Goal: Information Seeking & Learning: Learn about a topic

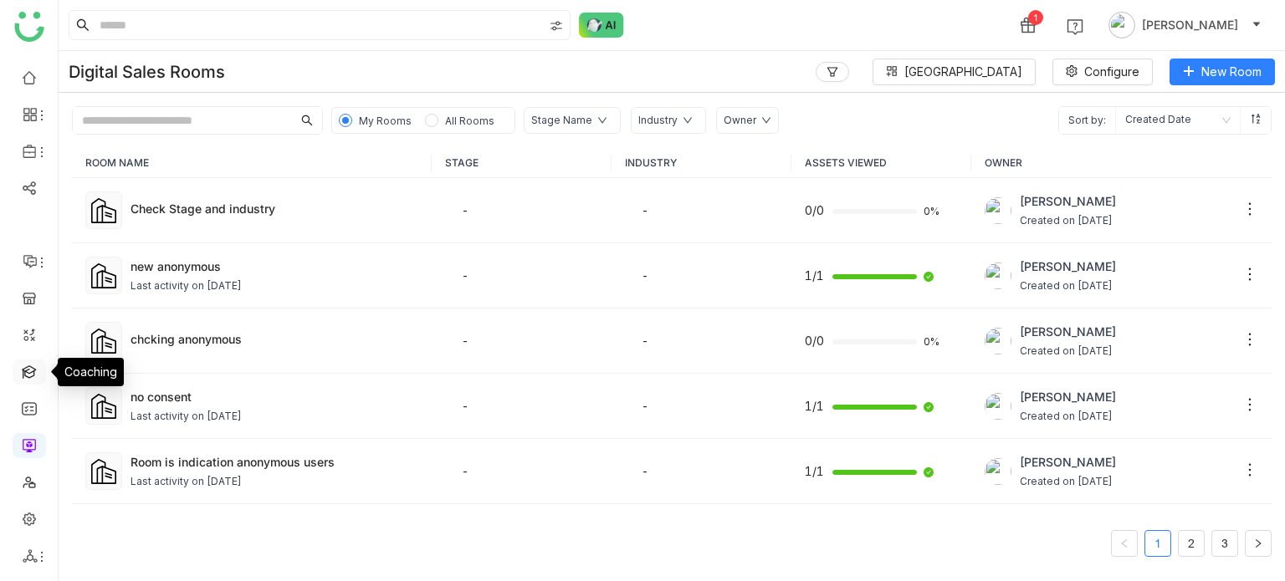
click at [36, 371] on link at bounding box center [29, 371] width 15 height 14
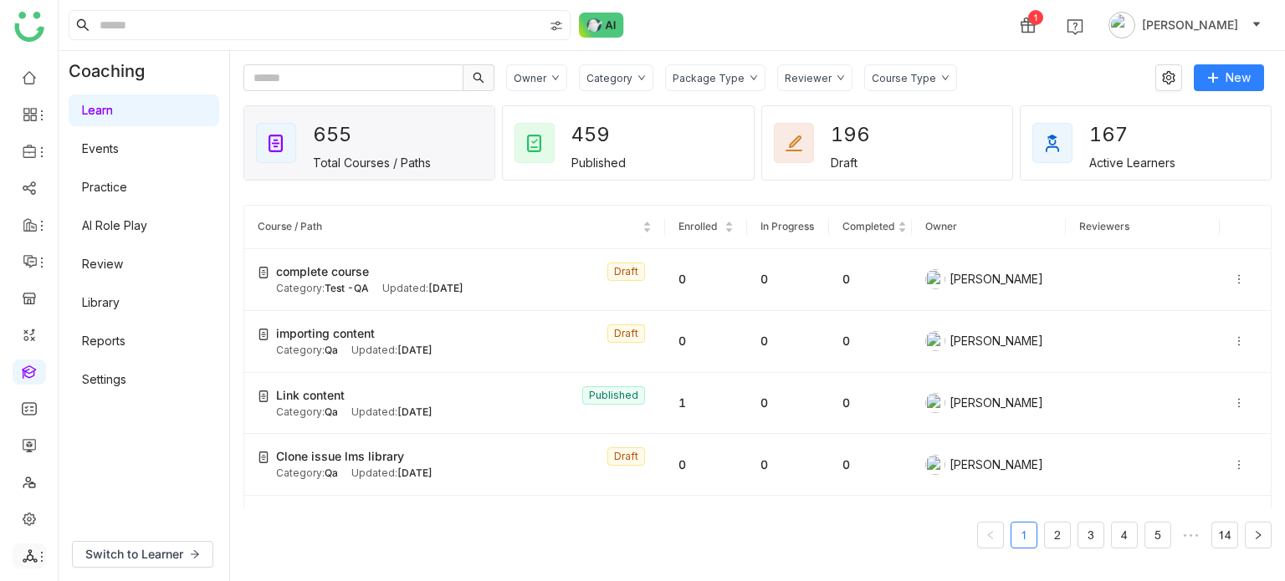
click at [35, 563] on icon at bounding box center [41, 556] width 13 height 13
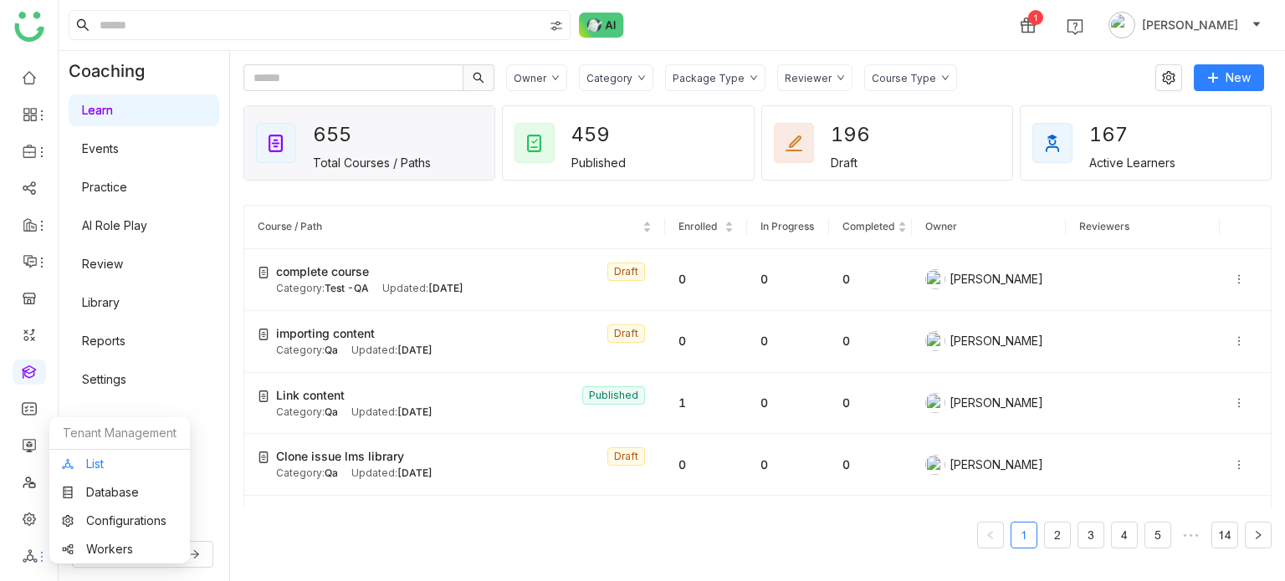
click at [110, 458] on link "List" at bounding box center [119, 464] width 115 height 12
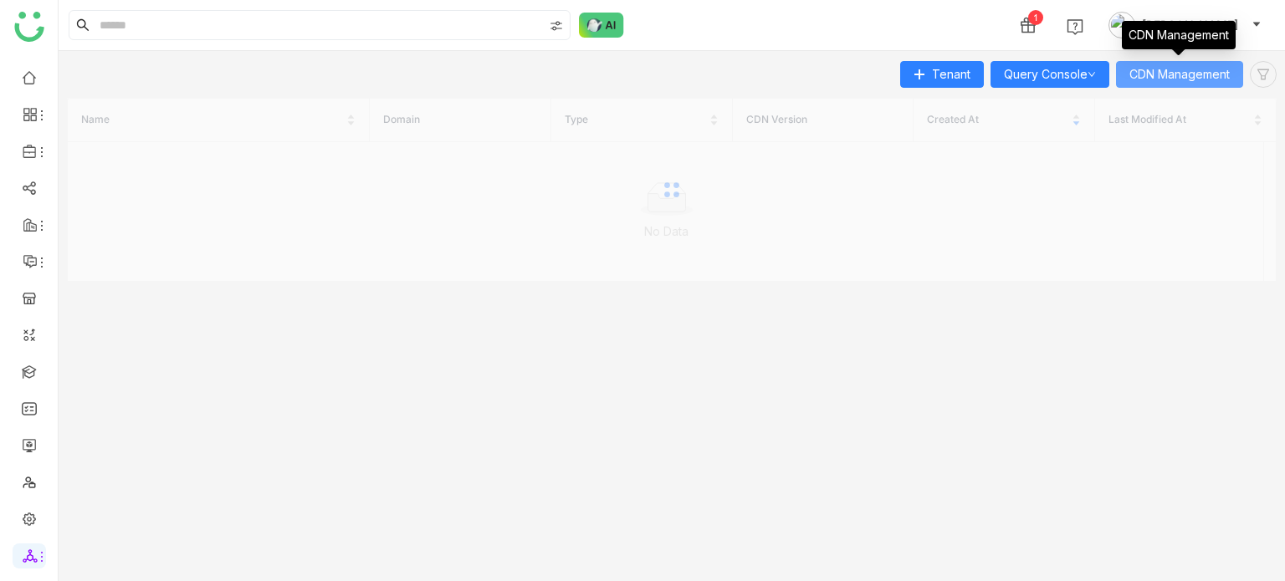
click at [1188, 74] on span "CDN Management" at bounding box center [1179, 74] width 100 height 18
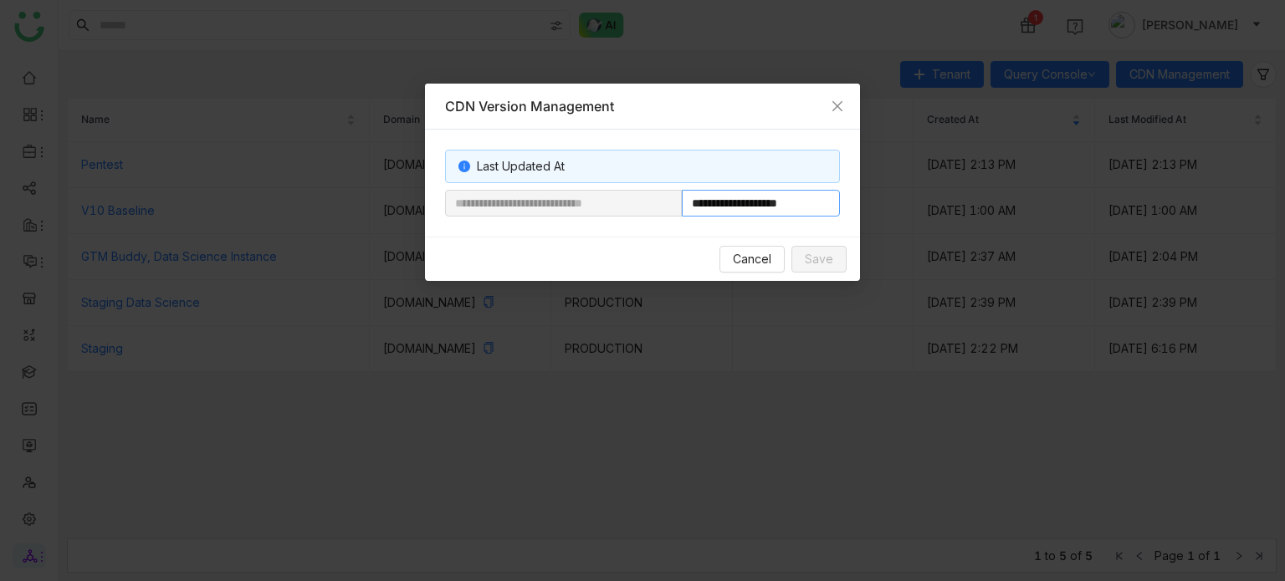
drag, startPoint x: 743, startPoint y: 204, endPoint x: 863, endPoint y: 207, distance: 120.5
click at [863, 207] on nz-modal-container "**********" at bounding box center [642, 290] width 1285 height 581
paste input "**********"
type input "**********"
click at [823, 257] on span "Save" at bounding box center [819, 259] width 28 height 18
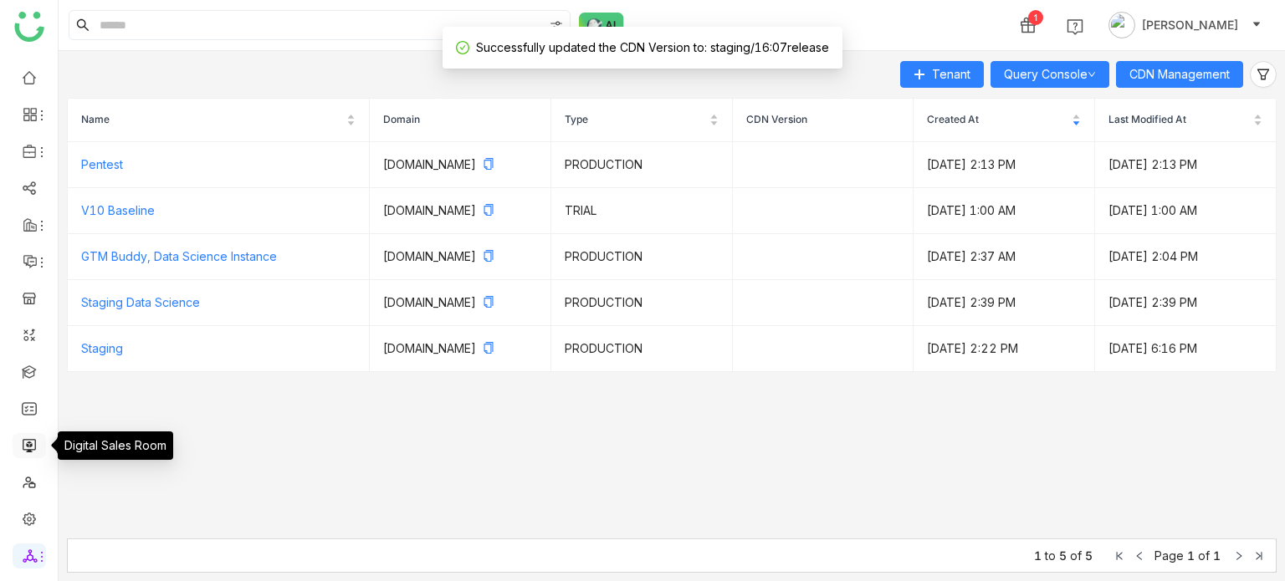
click at [35, 442] on link at bounding box center [29, 444] width 15 height 14
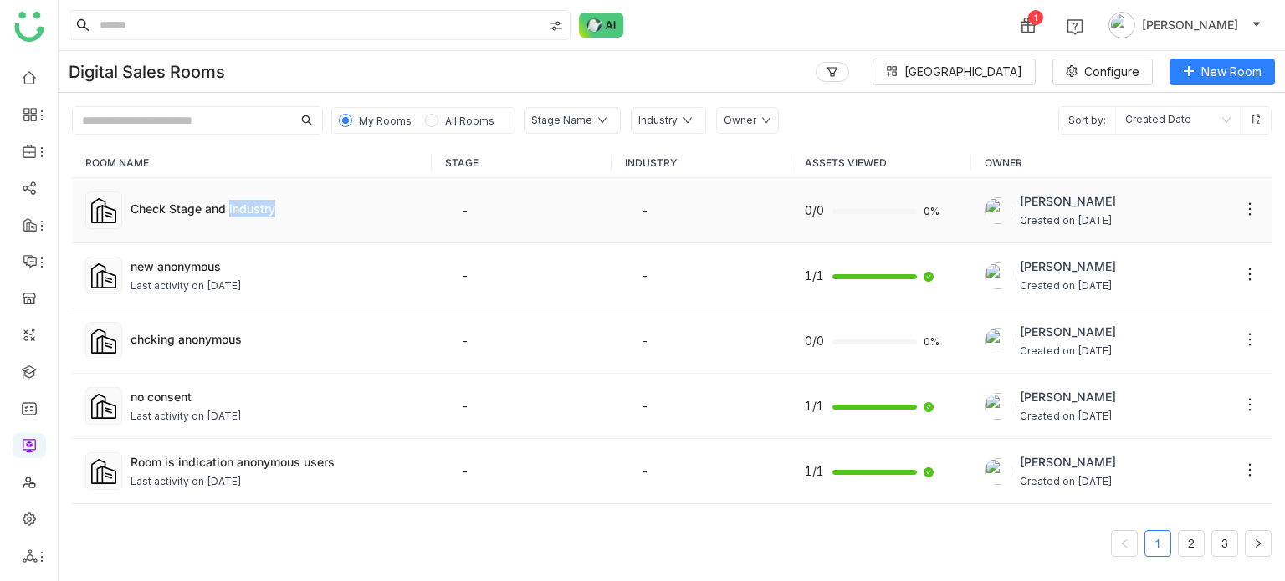
click at [248, 197] on td "Check Stage and industry" at bounding box center [252, 210] width 360 height 65
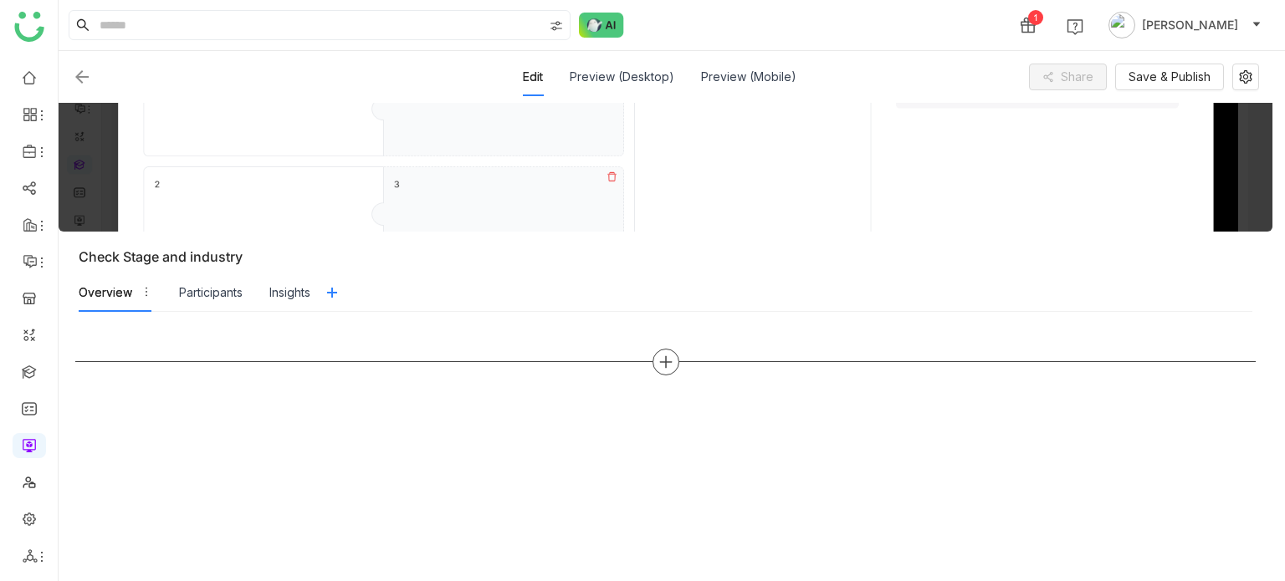
click at [662, 364] on icon at bounding box center [665, 362] width 15 height 15
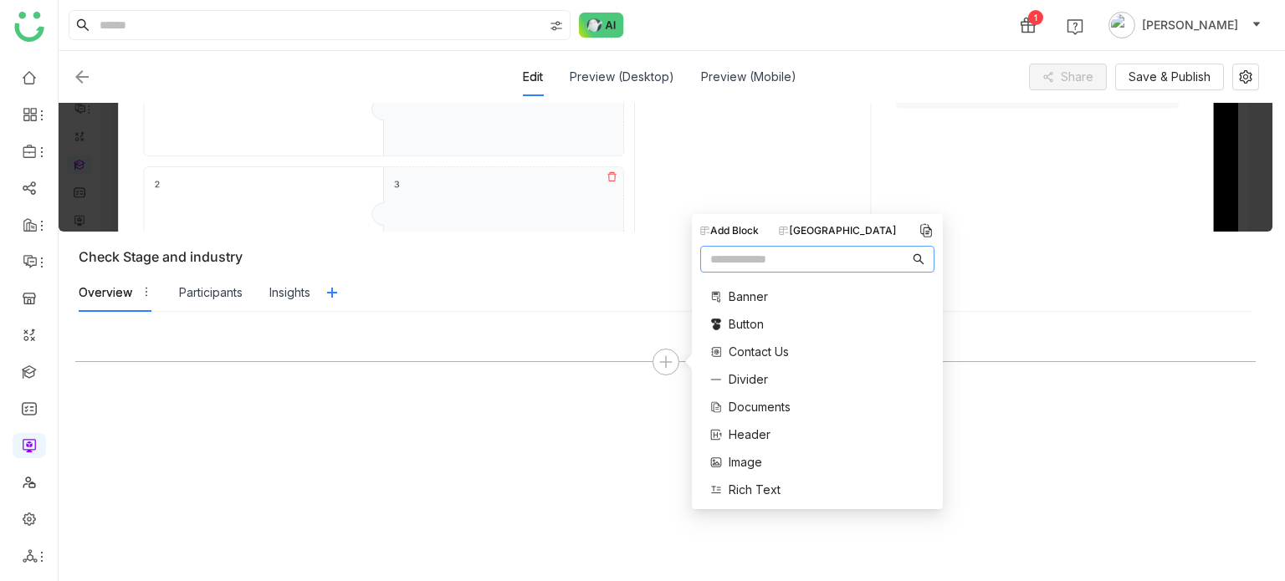
click at [766, 377] on span "Divider" at bounding box center [748, 380] width 39 height 18
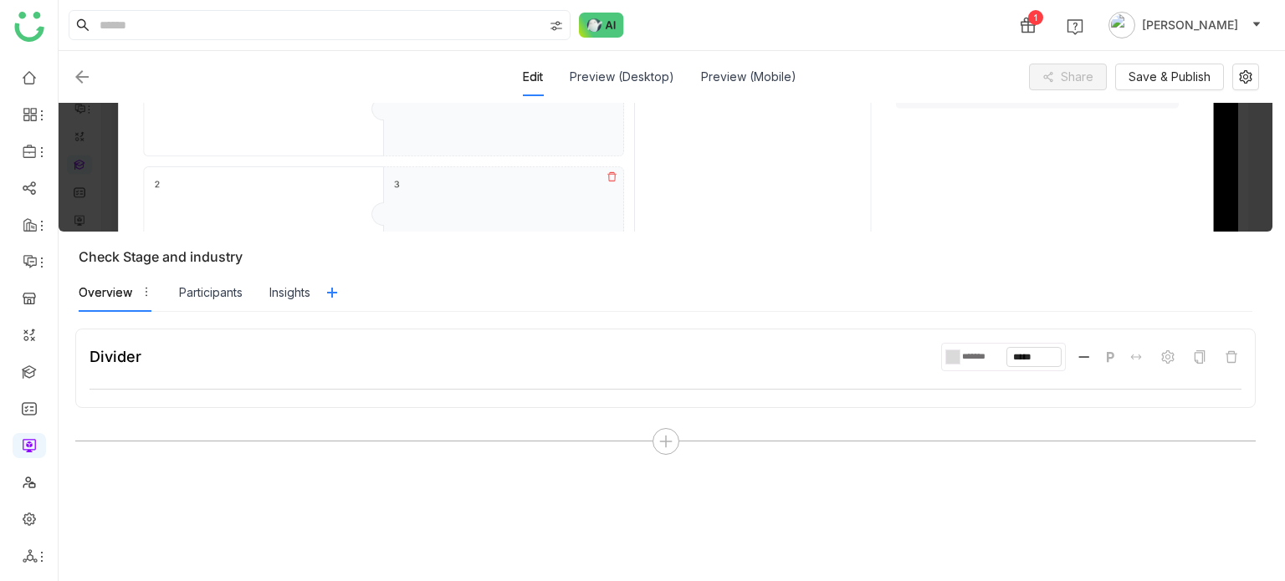
click at [74, 76] on img at bounding box center [82, 77] width 20 height 20
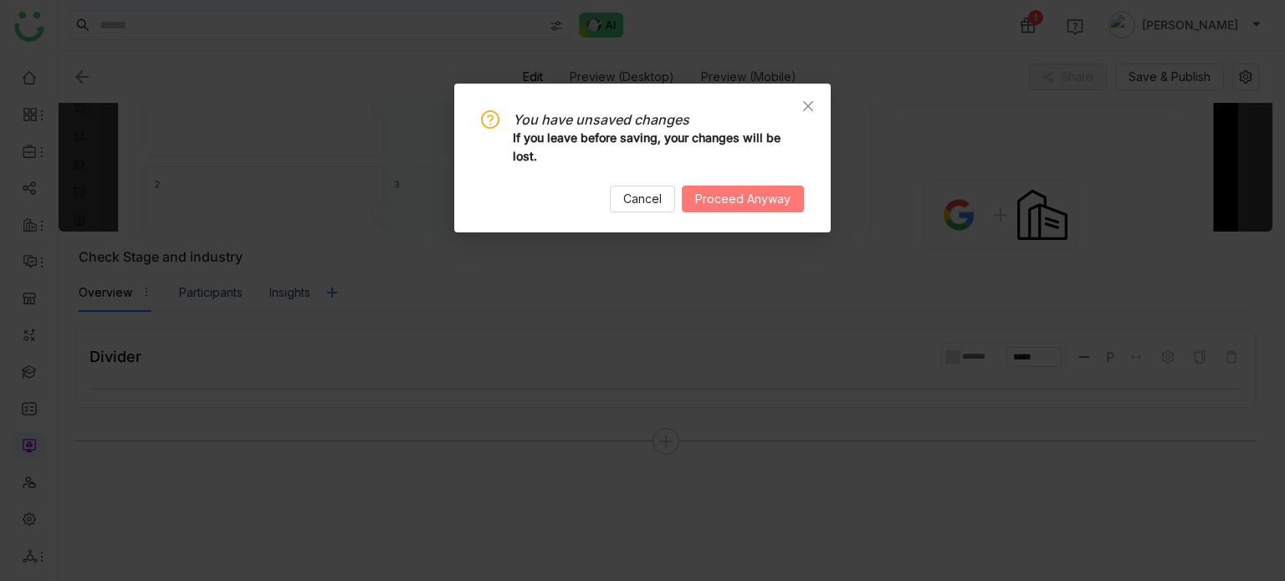
click at [721, 200] on span "Proceed Anyway" at bounding box center [742, 199] width 95 height 18
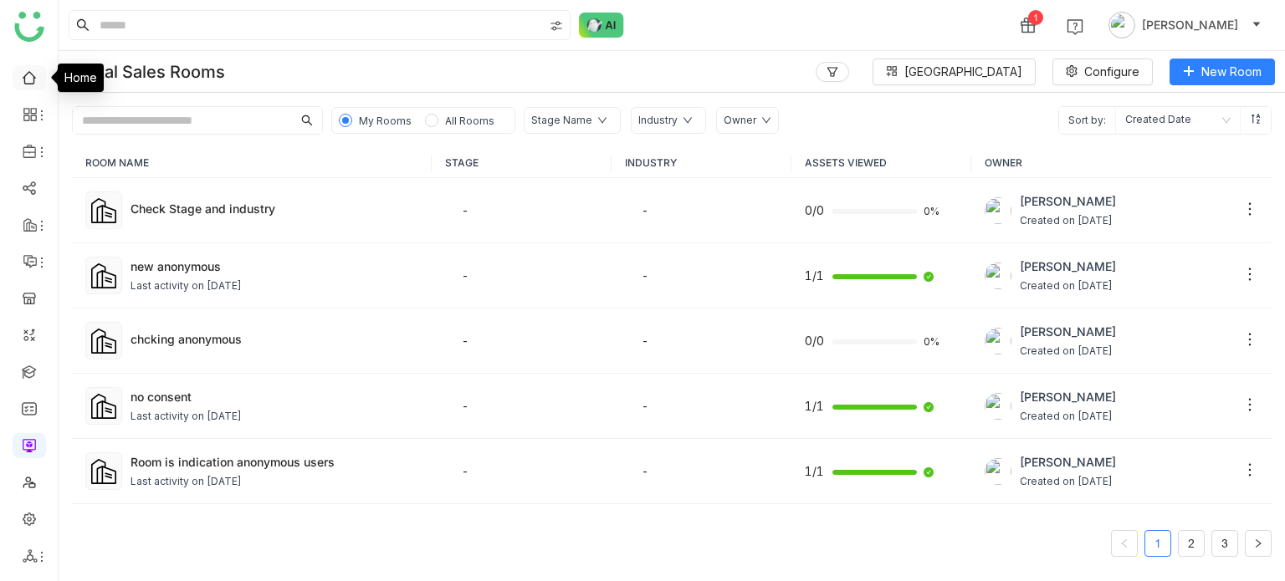
click at [36, 83] on link at bounding box center [29, 76] width 15 height 14
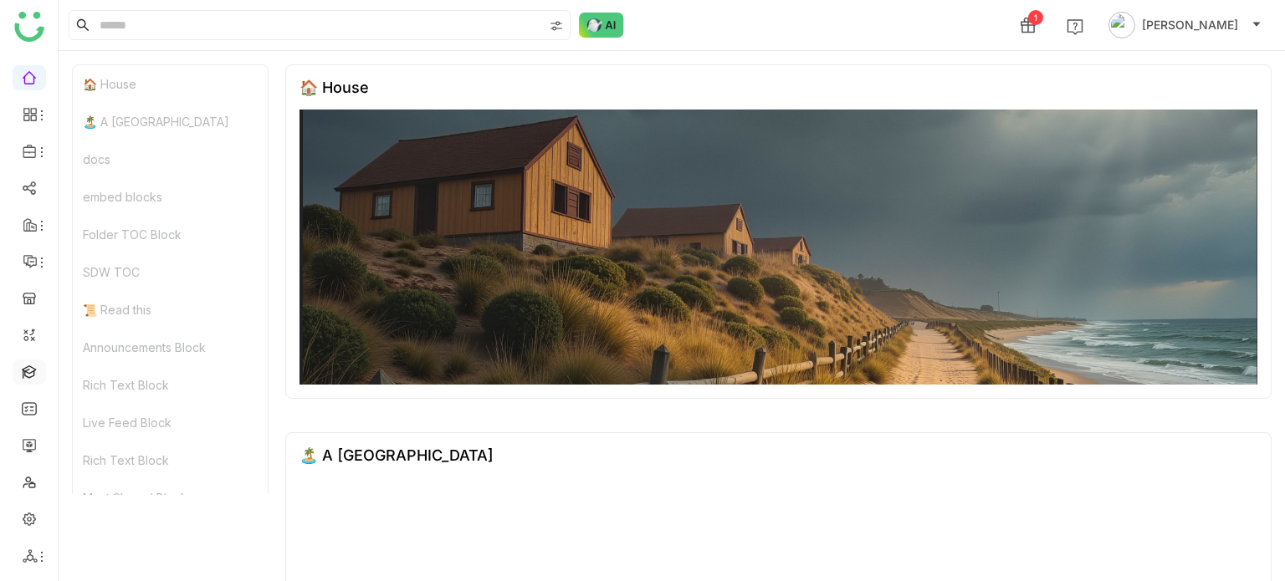
click at [37, 370] on link at bounding box center [29, 371] width 15 height 14
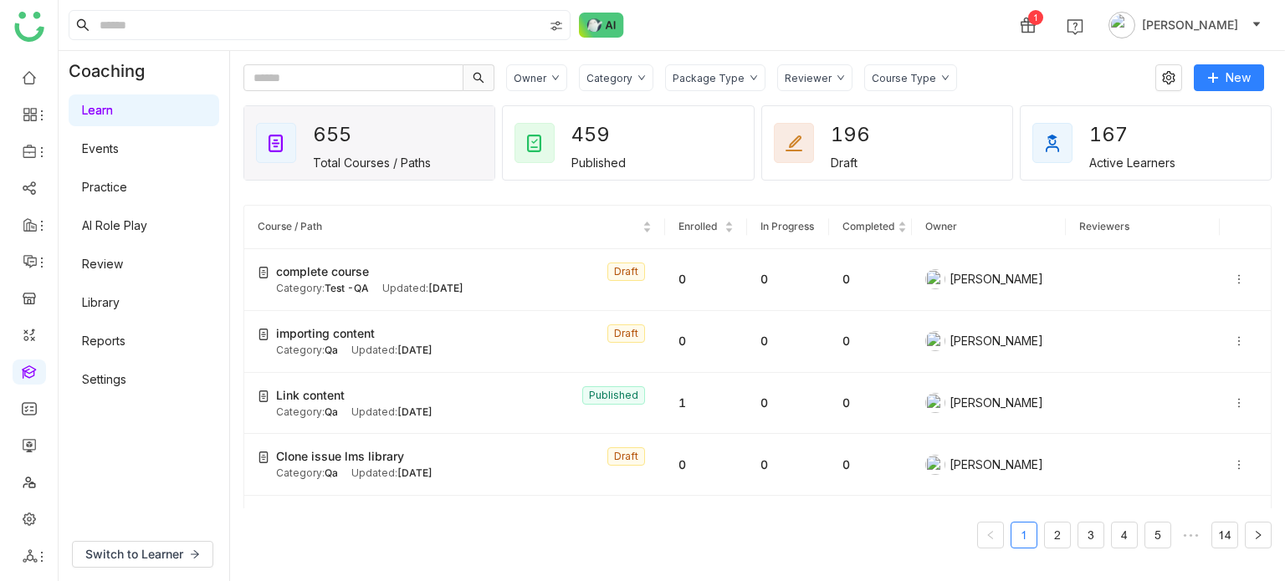
click at [147, 225] on link "AI Role Play" at bounding box center [114, 225] width 65 height 14
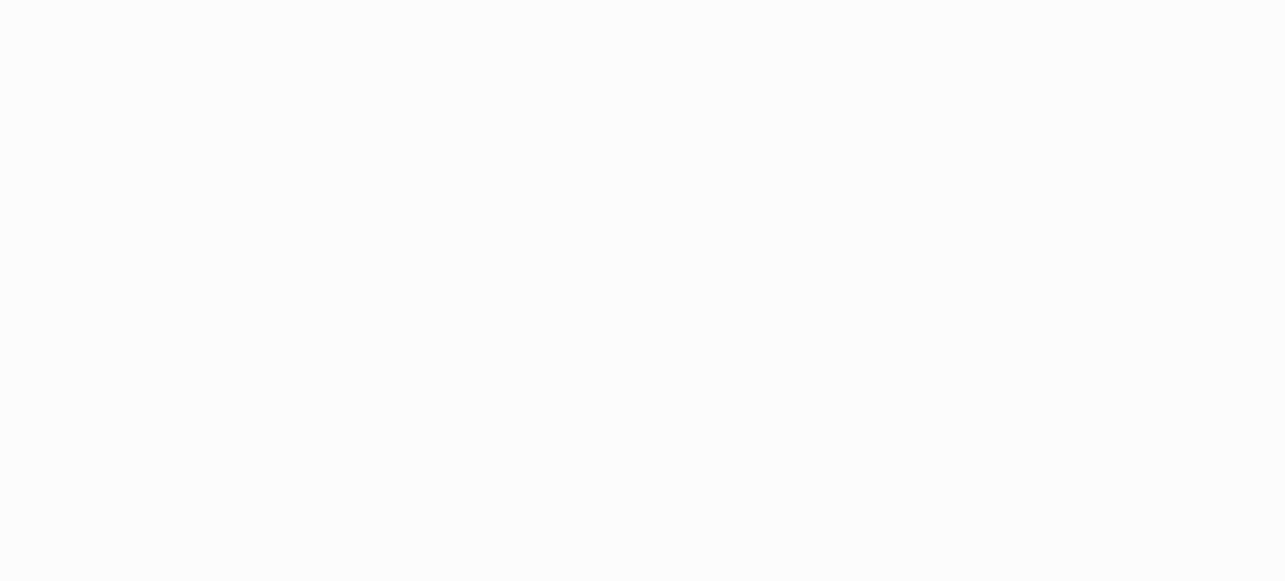
click at [28, 61] on html at bounding box center [642, 290] width 1285 height 581
click at [30, 76] on html at bounding box center [642, 290] width 1285 height 581
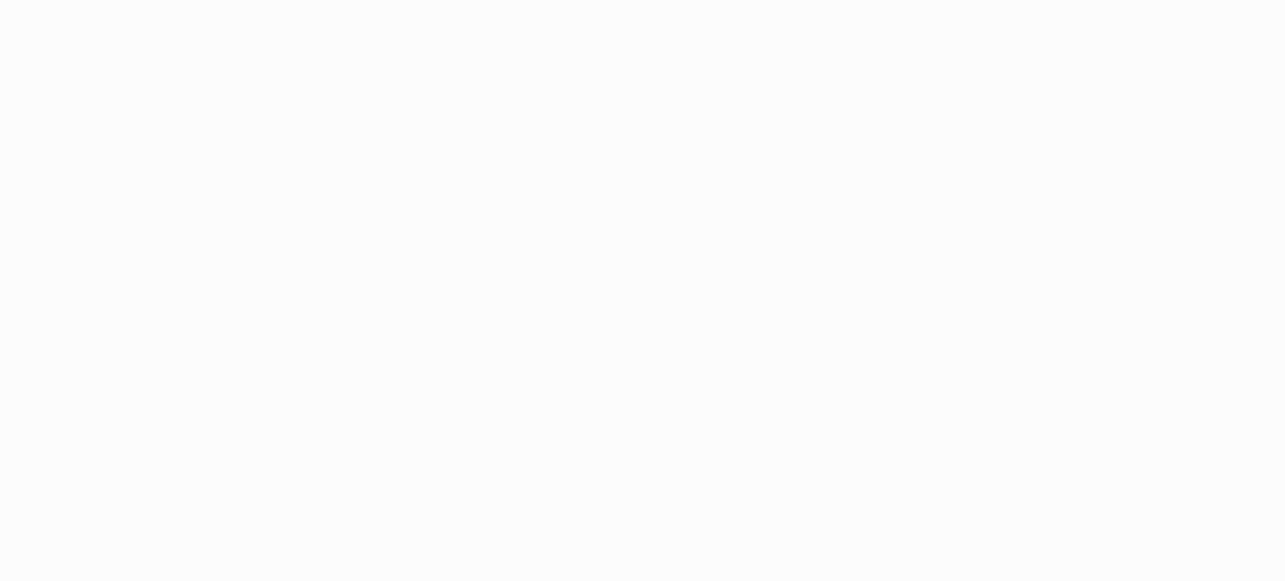
click at [30, 76] on html at bounding box center [642, 290] width 1285 height 581
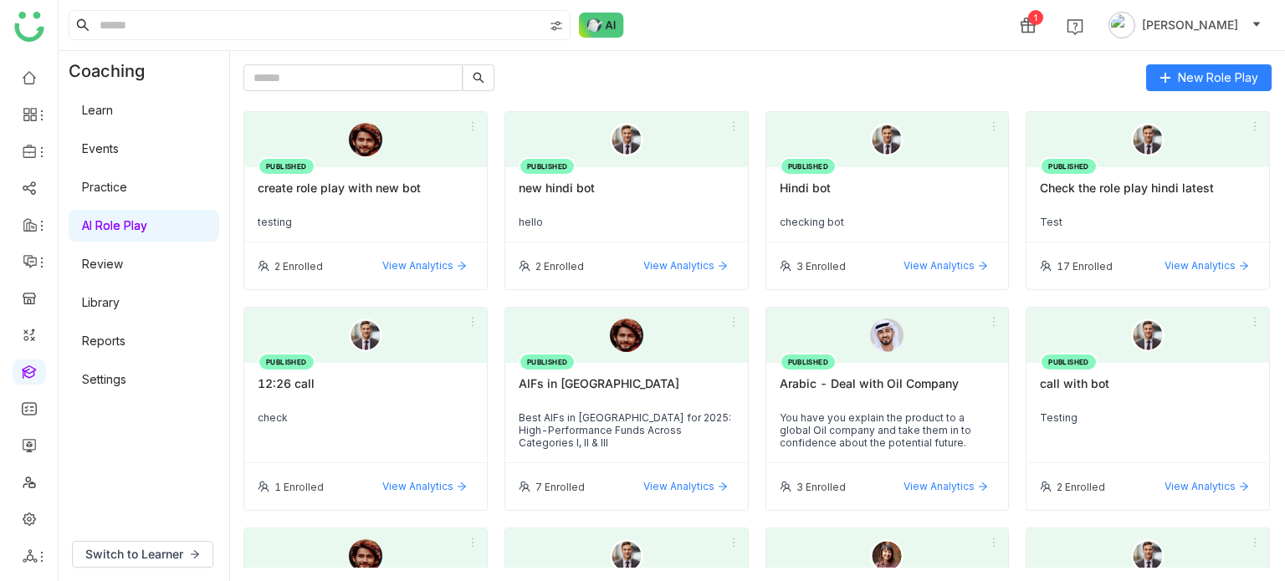
click at [27, 376] on link at bounding box center [29, 371] width 15 height 14
click at [31, 370] on link at bounding box center [29, 371] width 15 height 14
click at [113, 109] on link "Learn" at bounding box center [97, 110] width 31 height 14
click at [110, 110] on link "Learn" at bounding box center [97, 110] width 31 height 14
drag, startPoint x: 64, startPoint y: 90, endPoint x: 73, endPoint y: 96, distance: 10.9
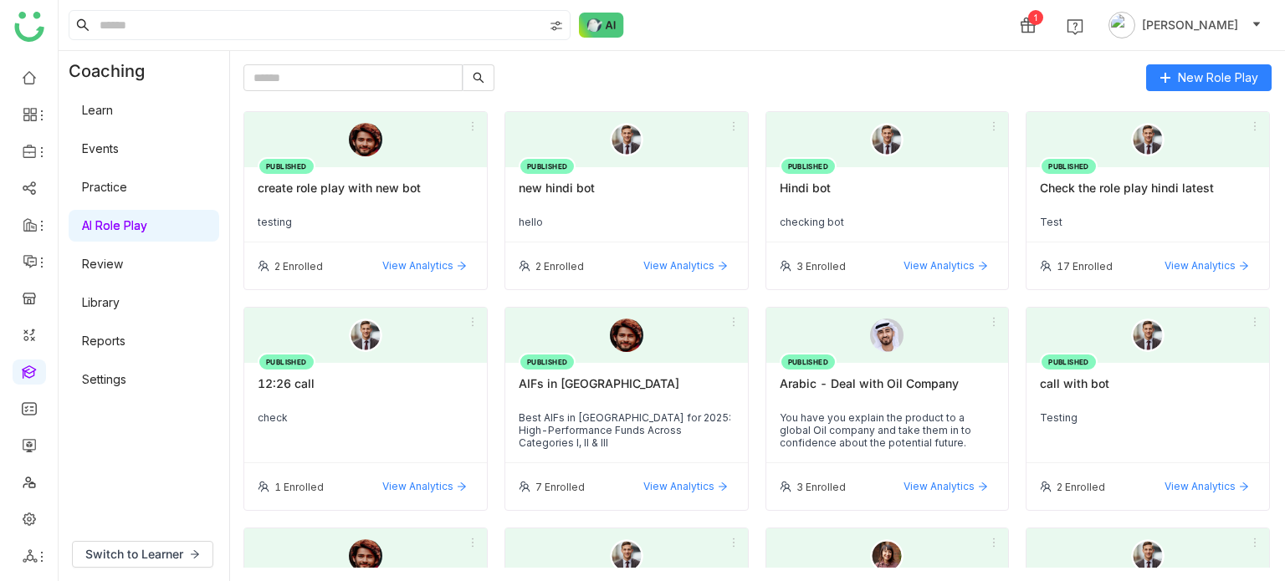
click at [64, 91] on div "Learn Events Practice AI Role Play Review Library Reports Settings" at bounding box center [144, 245] width 171 height 308
click at [87, 106] on link "Learn" at bounding box center [97, 110] width 31 height 14
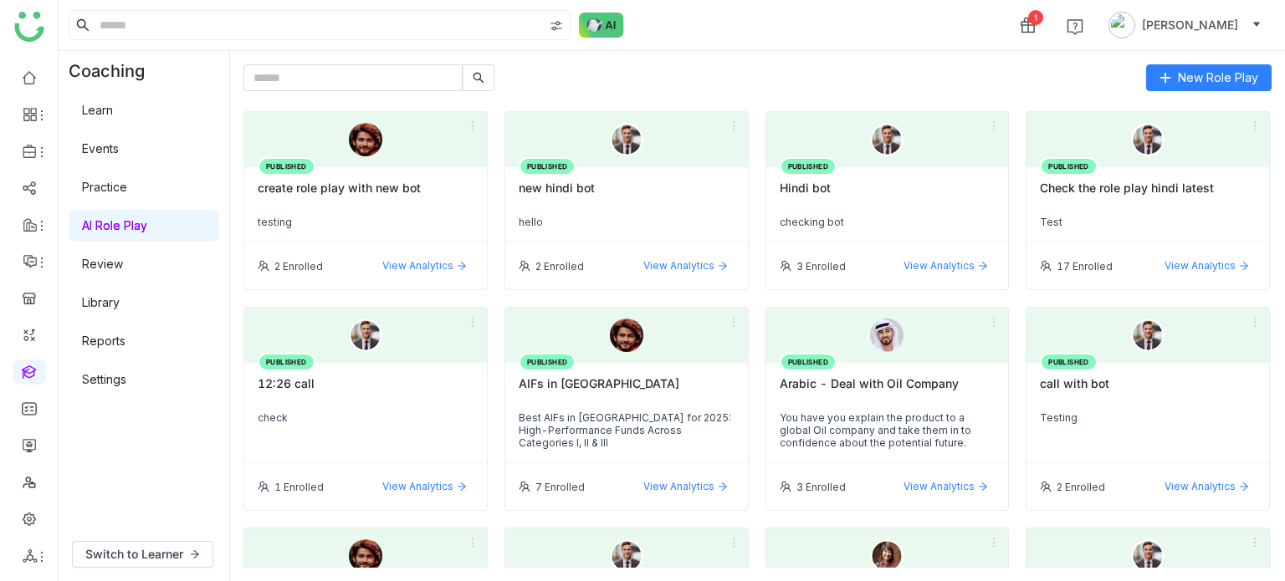
click at [107, 381] on link "Settings" at bounding box center [104, 379] width 44 height 14
click at [28, 290] on link at bounding box center [29, 297] width 15 height 14
click at [107, 115] on link "Learn" at bounding box center [97, 110] width 31 height 14
click at [108, 115] on link "Learn" at bounding box center [97, 110] width 31 height 14
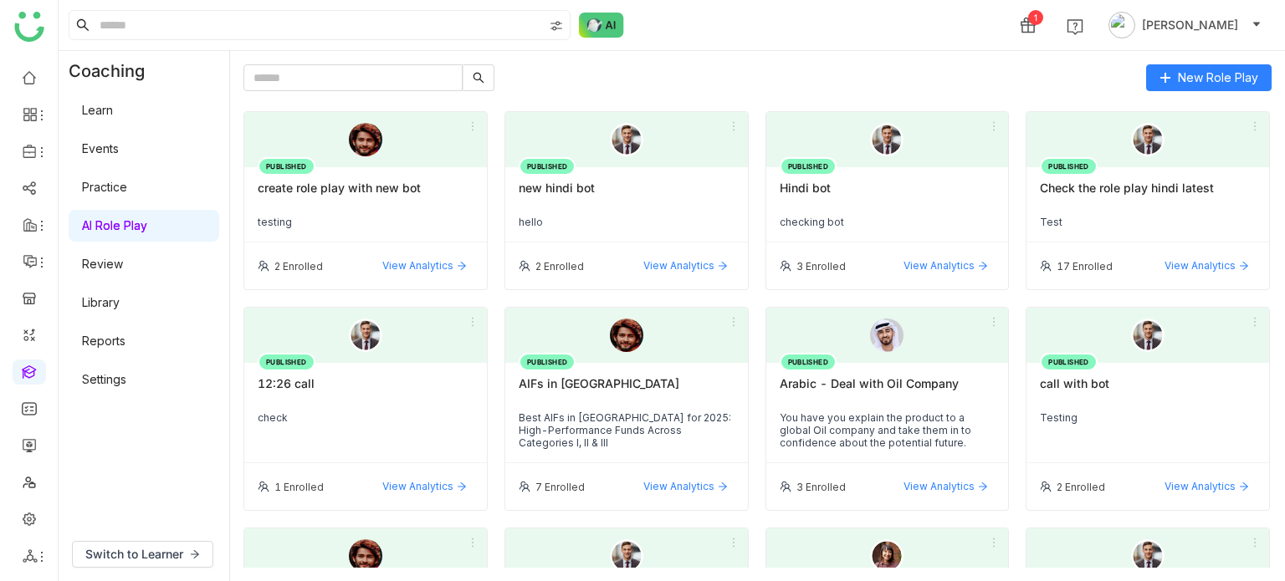
click at [108, 115] on link "Learn" at bounding box center [97, 110] width 31 height 14
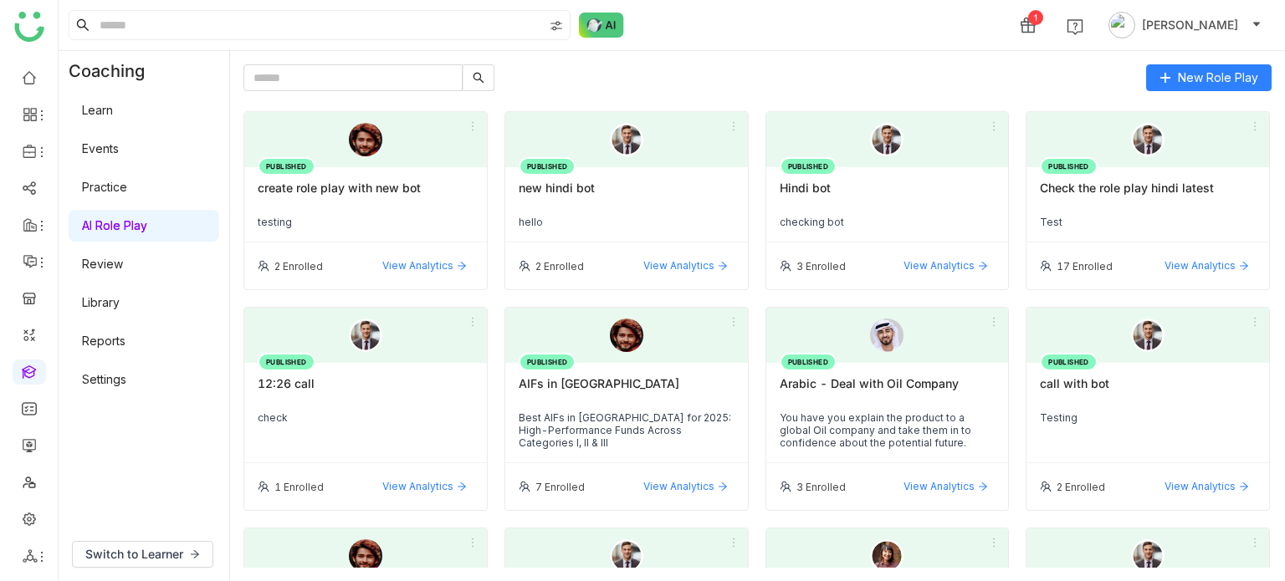
click at [108, 144] on link "Events" at bounding box center [100, 148] width 37 height 14
click at [108, 189] on link "Practice" at bounding box center [104, 187] width 45 height 14
drag, startPoint x: 109, startPoint y: 289, endPoint x: 110, endPoint y: 343, distance: 54.4
click at [109, 294] on div "Learn Events Practice AI Role Play Review Library Reports Settings" at bounding box center [144, 245] width 171 height 308
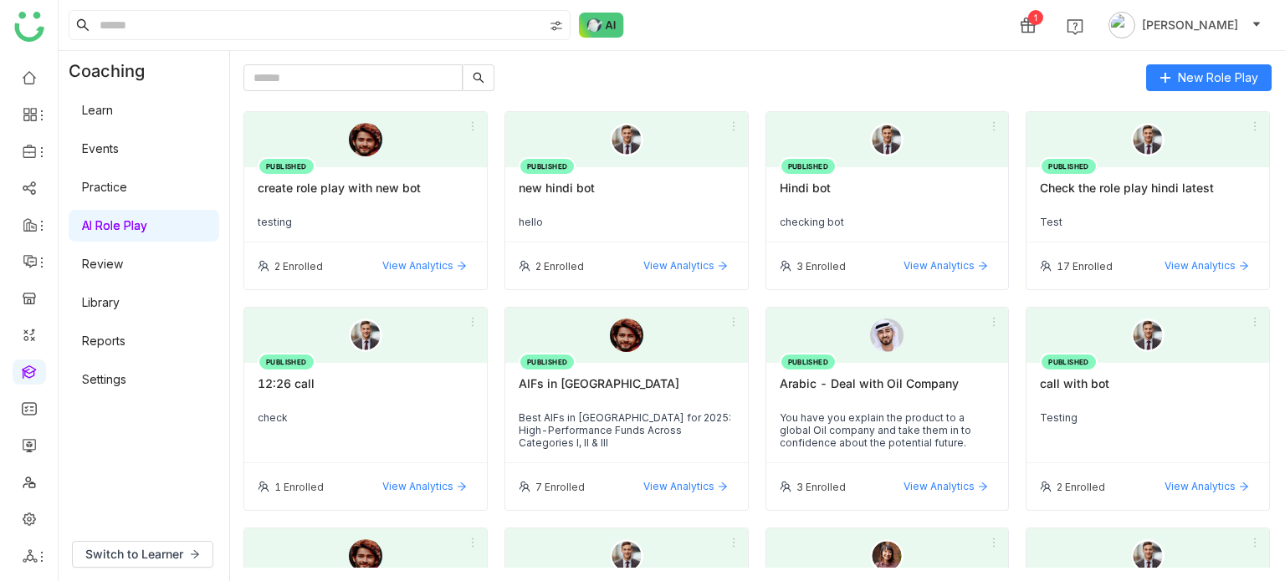
click at [112, 348] on link "Reports" at bounding box center [103, 341] width 43 height 14
click at [110, 386] on link "Settings" at bounding box center [104, 379] width 44 height 14
drag, startPoint x: 110, startPoint y: 394, endPoint x: 28, endPoint y: 188, distance: 221.2
click at [42, 228] on nz-layout "1 Arif uddin Coaching Learn Events Practice AI Role Play Review Library Reports…" at bounding box center [642, 290] width 1285 height 581
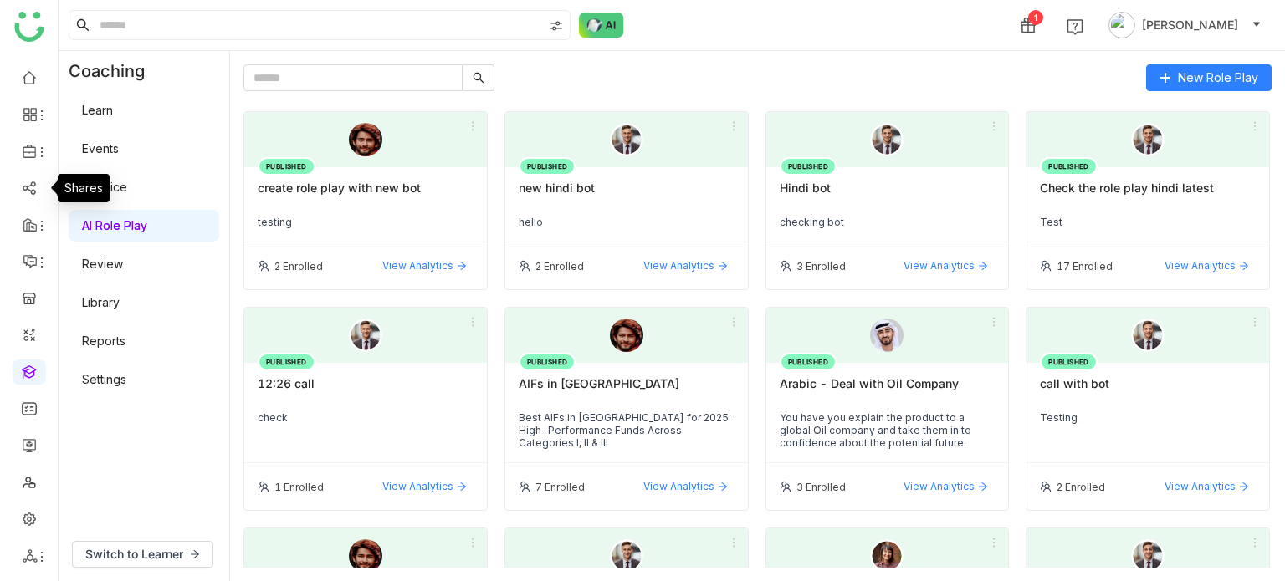
click at [32, 133] on ul at bounding box center [29, 317] width 58 height 527
click at [31, 156] on icon at bounding box center [30, 151] width 15 height 15
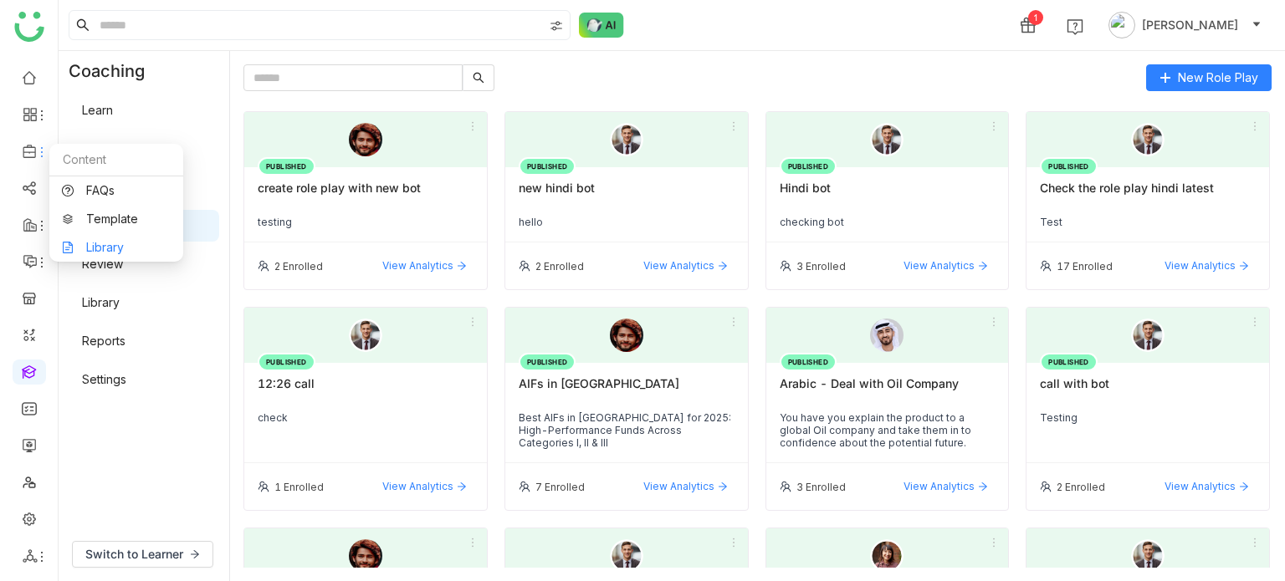
click at [94, 250] on link "Library" at bounding box center [116, 248] width 109 height 12
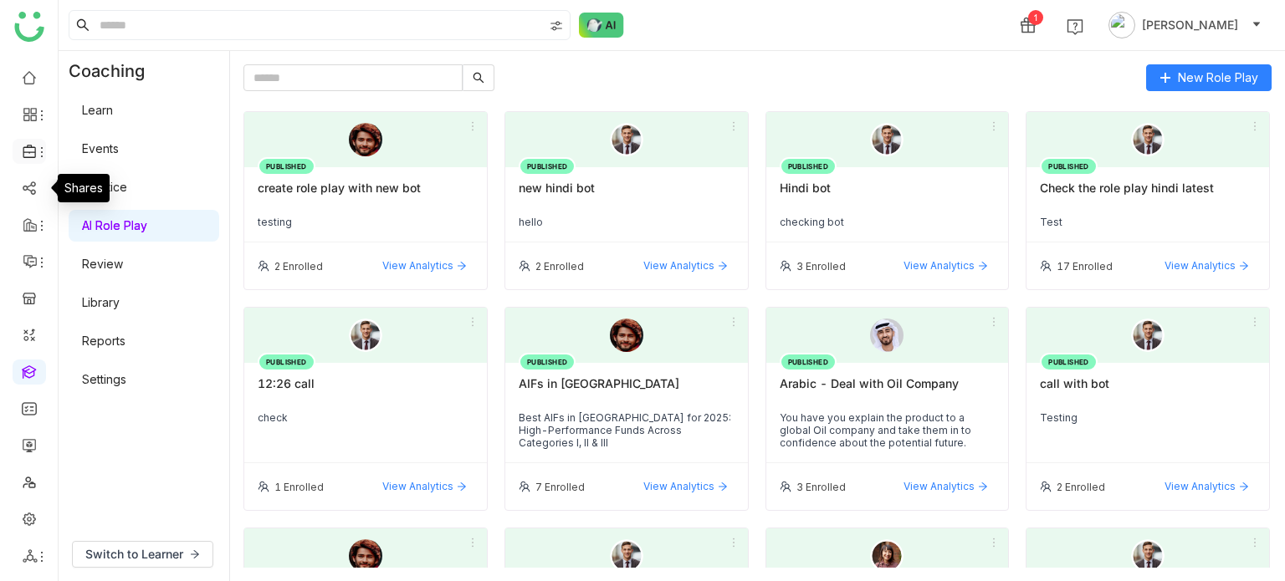
click at [33, 155] on icon at bounding box center [30, 151] width 15 height 15
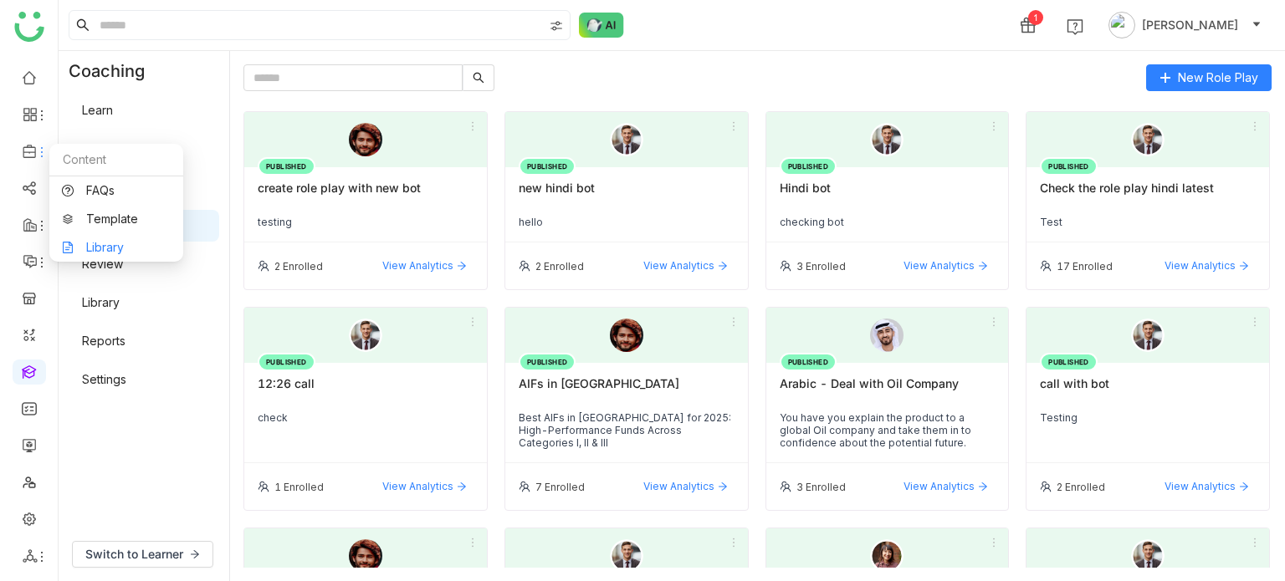
click at [90, 250] on link "Library" at bounding box center [116, 248] width 109 height 12
click at [28, 73] on link at bounding box center [29, 76] width 15 height 14
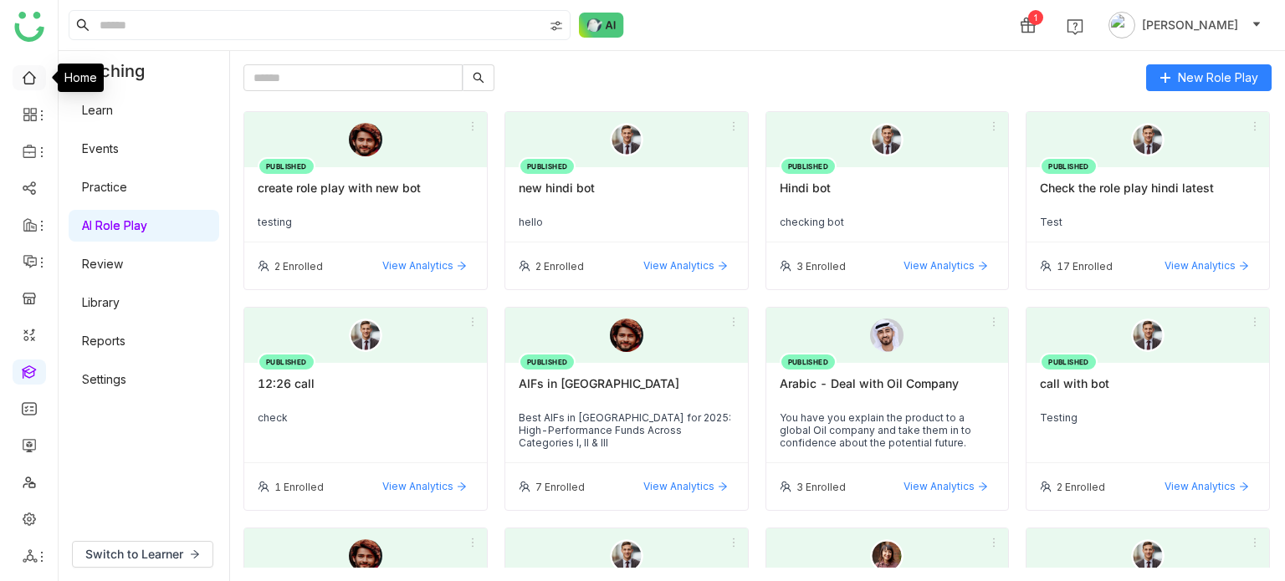
click at [28, 73] on link at bounding box center [29, 76] width 15 height 14
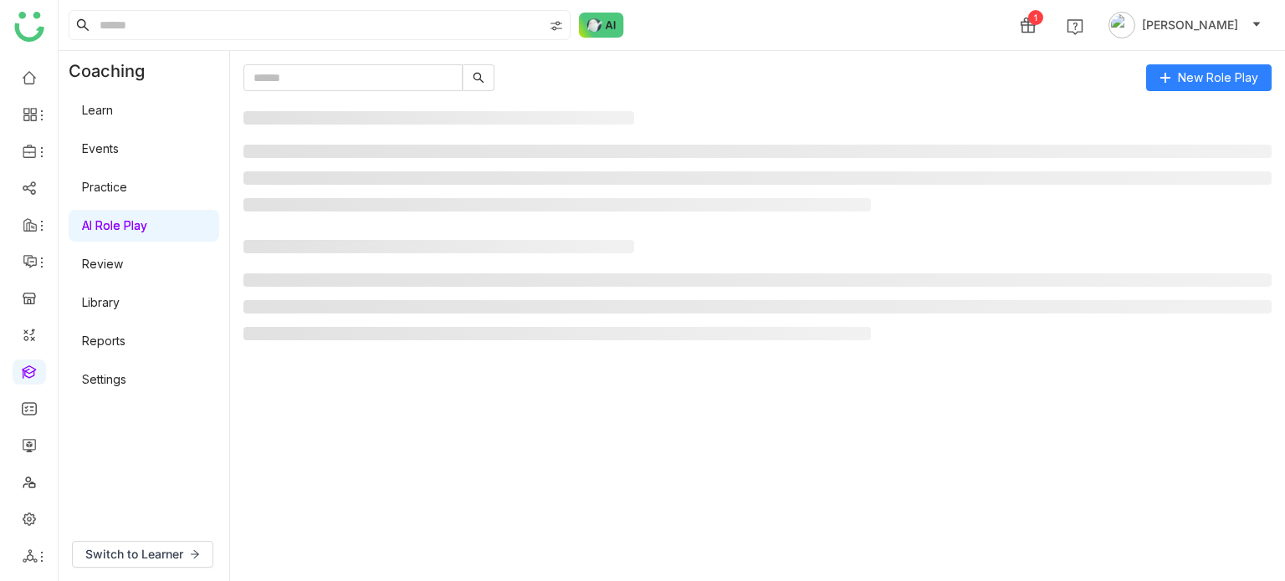
click at [113, 105] on link "Learn" at bounding box center [97, 110] width 31 height 14
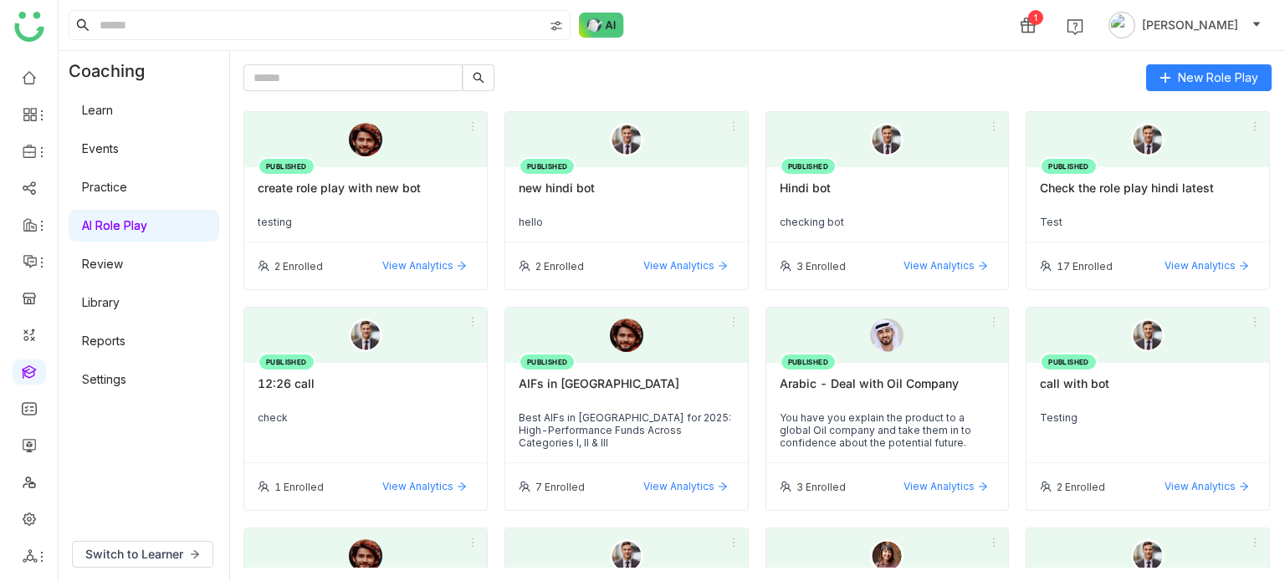
click at [113, 105] on link "Learn" at bounding box center [97, 110] width 31 height 14
click at [37, 427] on ul at bounding box center [29, 317] width 58 height 527
click at [32, 474] on link at bounding box center [29, 481] width 15 height 14
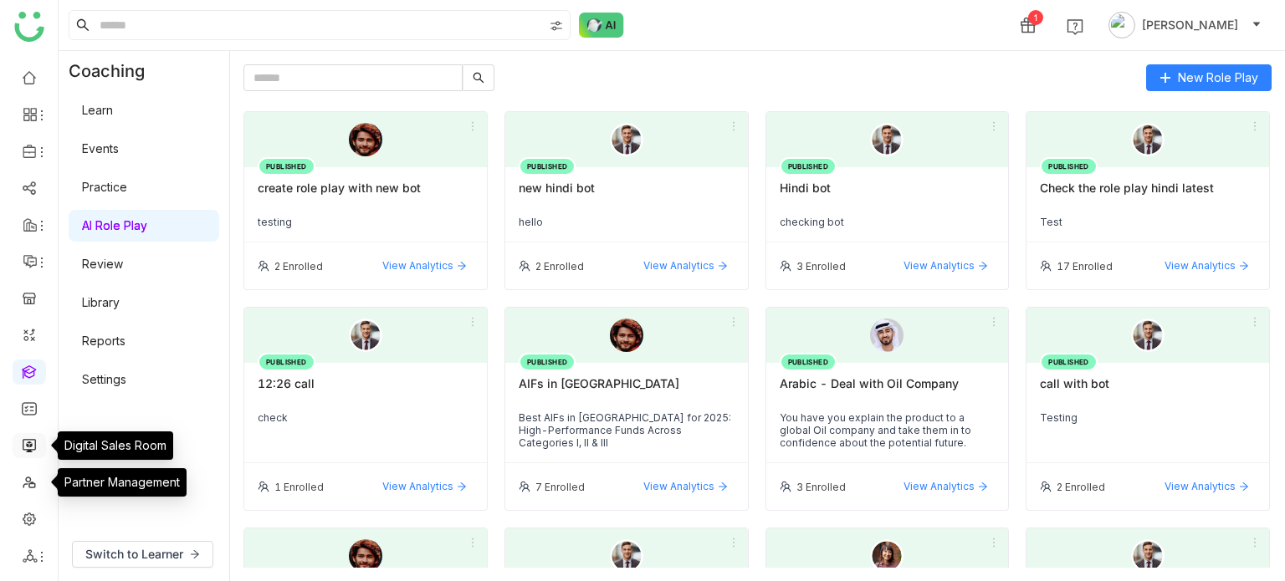
click at [33, 440] on link at bounding box center [29, 444] width 15 height 14
drag, startPoint x: 33, startPoint y: 440, endPoint x: 30, endPoint y: 407, distance: 32.8
click at [33, 439] on link at bounding box center [29, 444] width 15 height 14
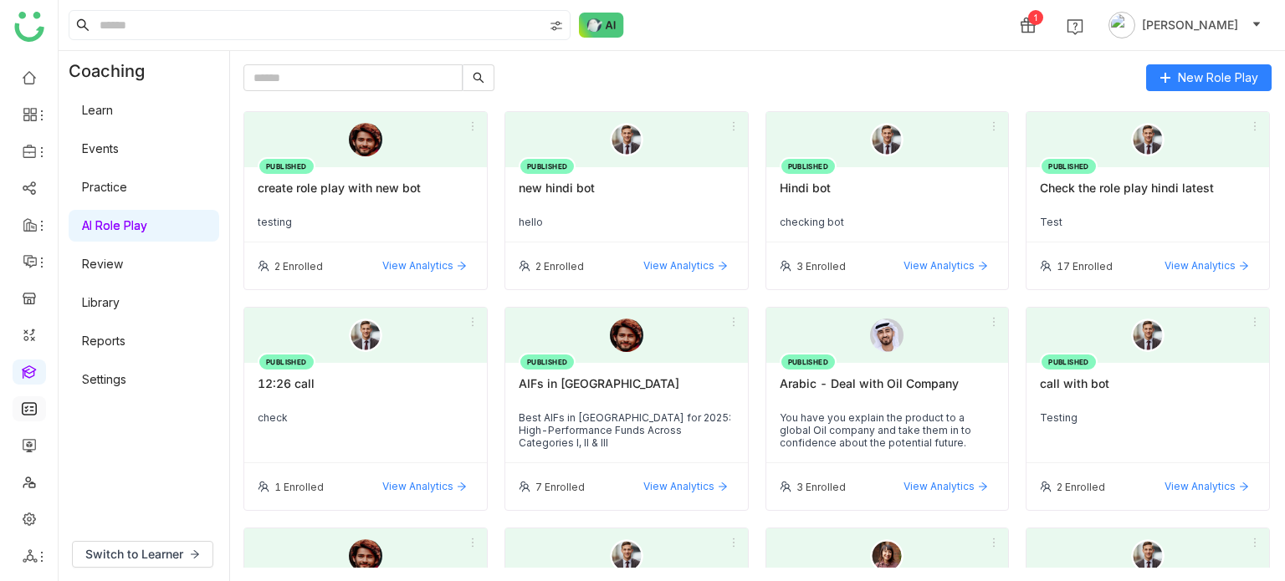
click at [30, 404] on link at bounding box center [29, 408] width 15 height 14
click at [28, 344] on ul at bounding box center [29, 317] width 58 height 527
drag, startPoint x: 27, startPoint y: 237, endPoint x: 27, endPoint y: 227, distance: 10.0
click at [27, 227] on ul at bounding box center [29, 317] width 58 height 527
click at [27, 227] on icon at bounding box center [30, 224] width 15 height 15
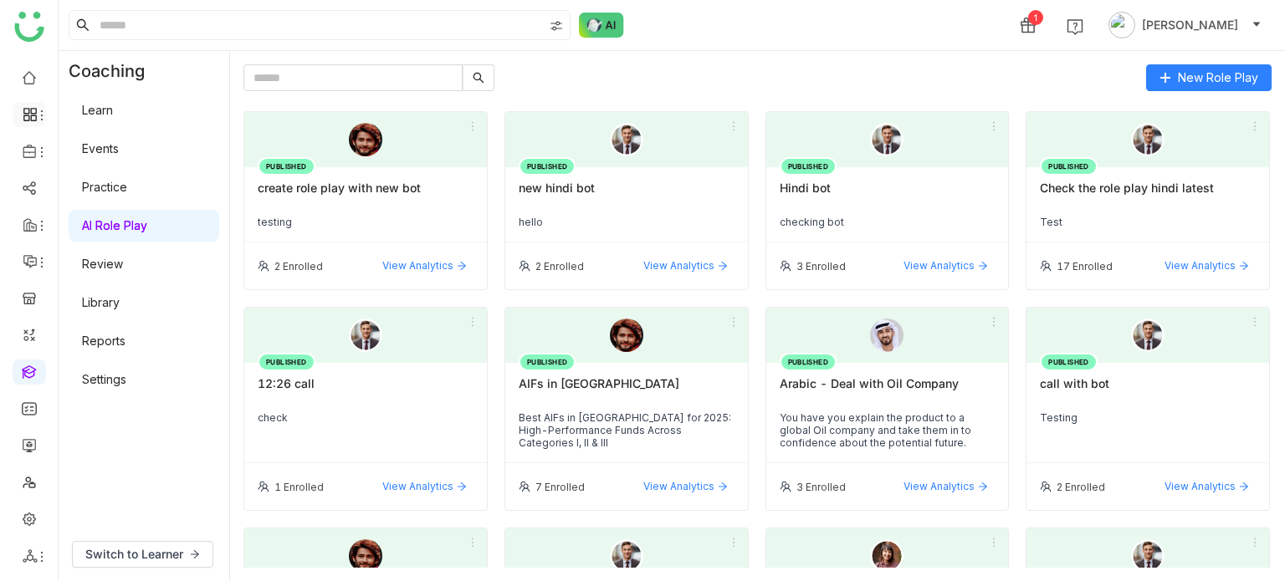
click at [23, 120] on icon at bounding box center [30, 114] width 15 height 15
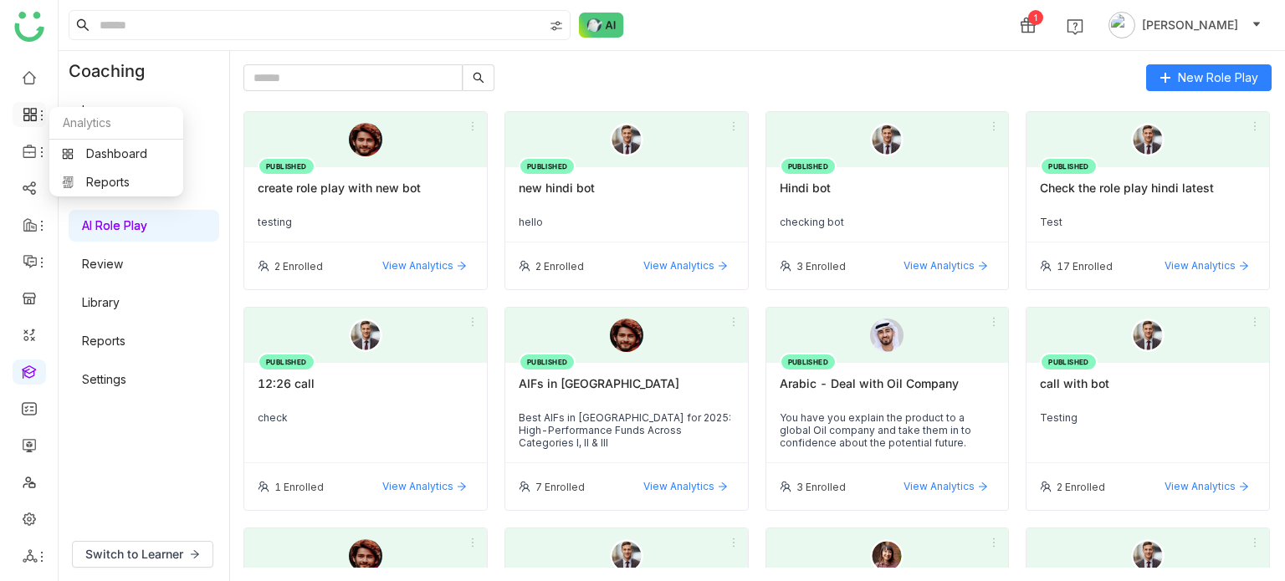
click at [23, 120] on icon at bounding box center [30, 114] width 15 height 15
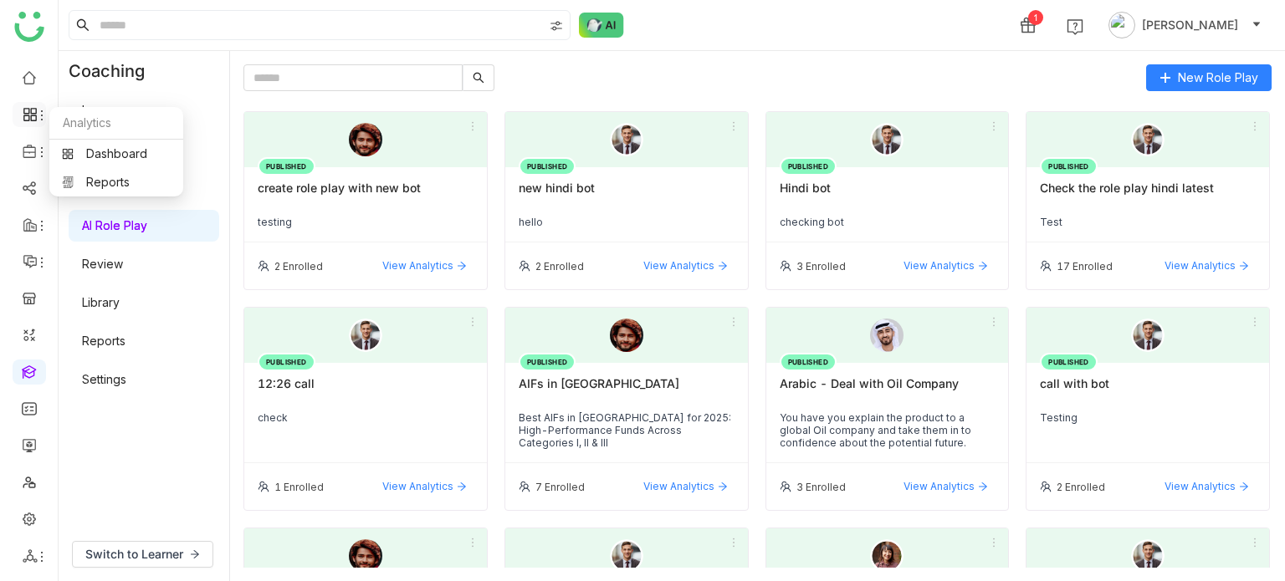
click at [23, 120] on icon at bounding box center [30, 114] width 15 height 15
click at [30, 76] on link at bounding box center [29, 76] width 15 height 14
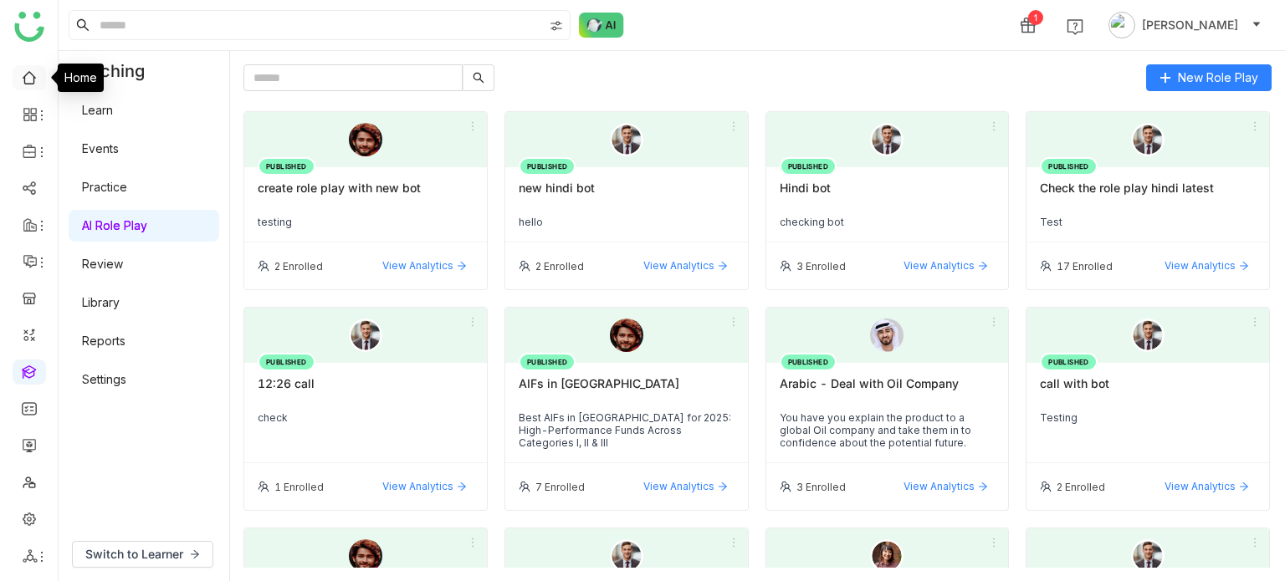
click at [30, 76] on link at bounding box center [29, 76] width 15 height 14
click at [148, 12] on div "1 Arif uddin" at bounding box center [672, 25] width 1226 height 50
click at [148, 13] on input at bounding box center [319, 25] width 447 height 28
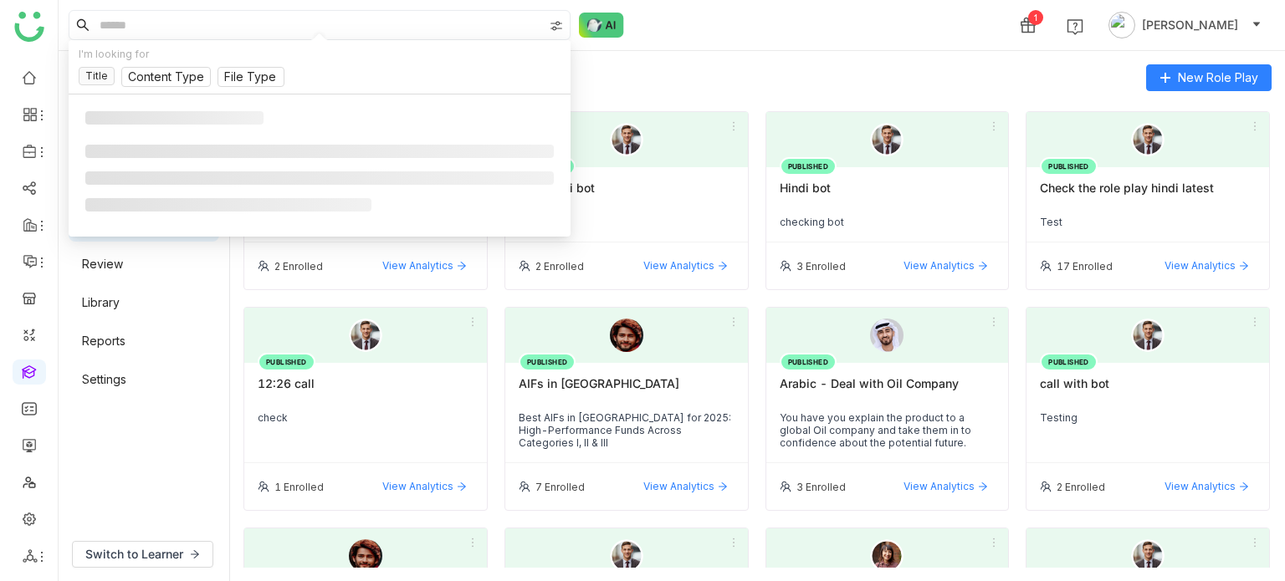
click at [148, 13] on input at bounding box center [319, 25] width 447 height 28
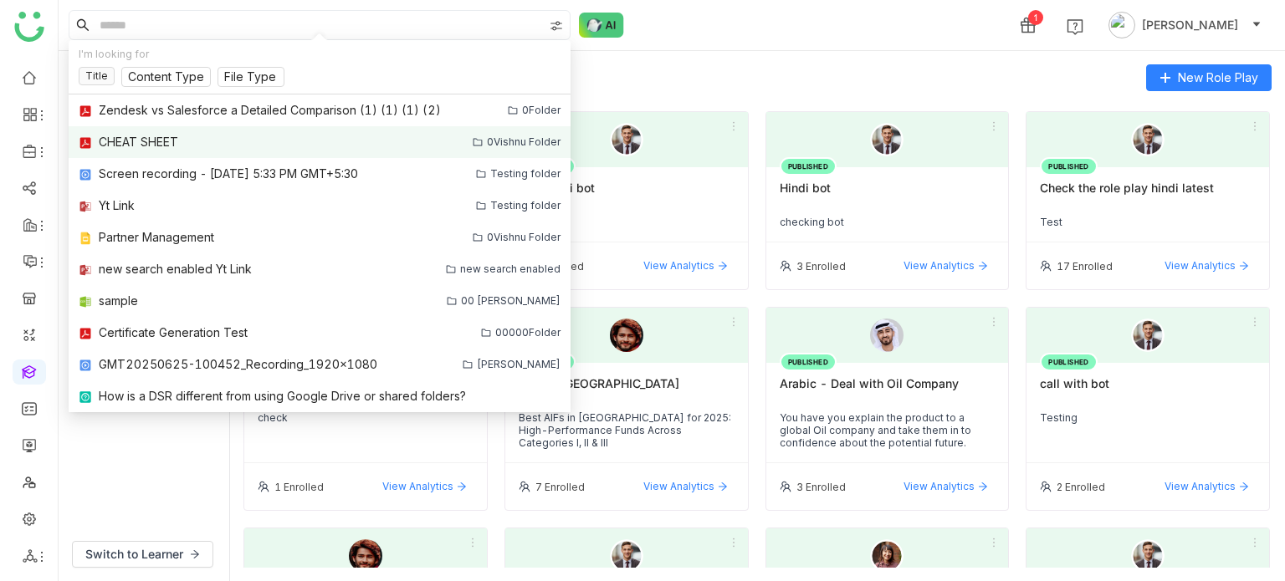
click at [127, 148] on div "CHEAT SHEET" at bounding box center [138, 142] width 79 height 18
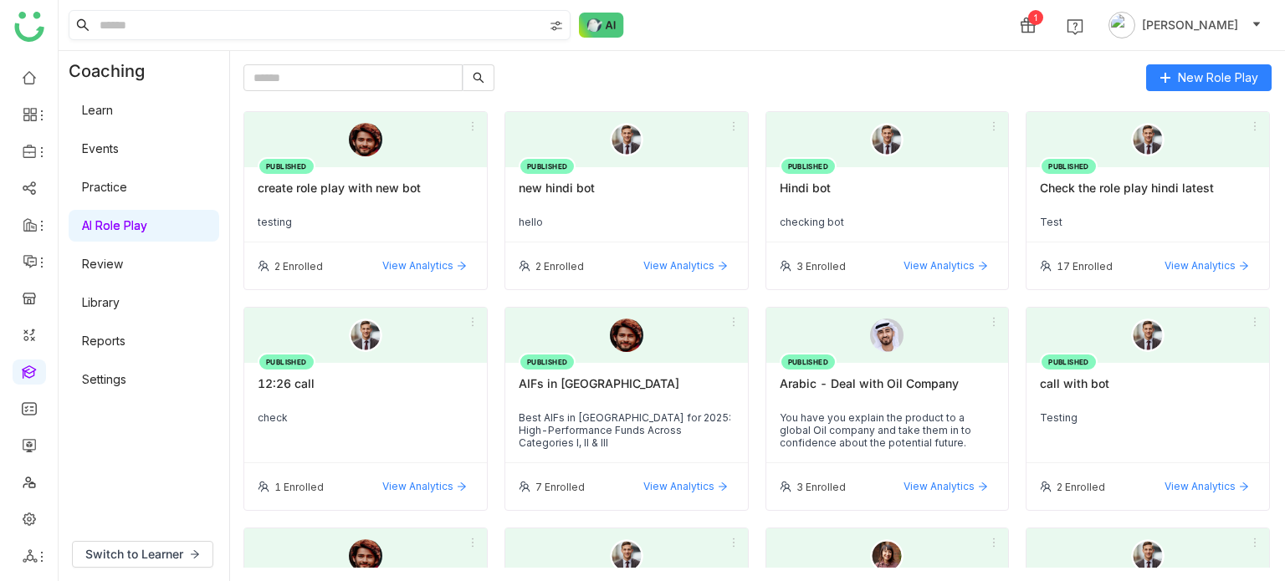
click at [125, 27] on input at bounding box center [319, 25] width 447 height 28
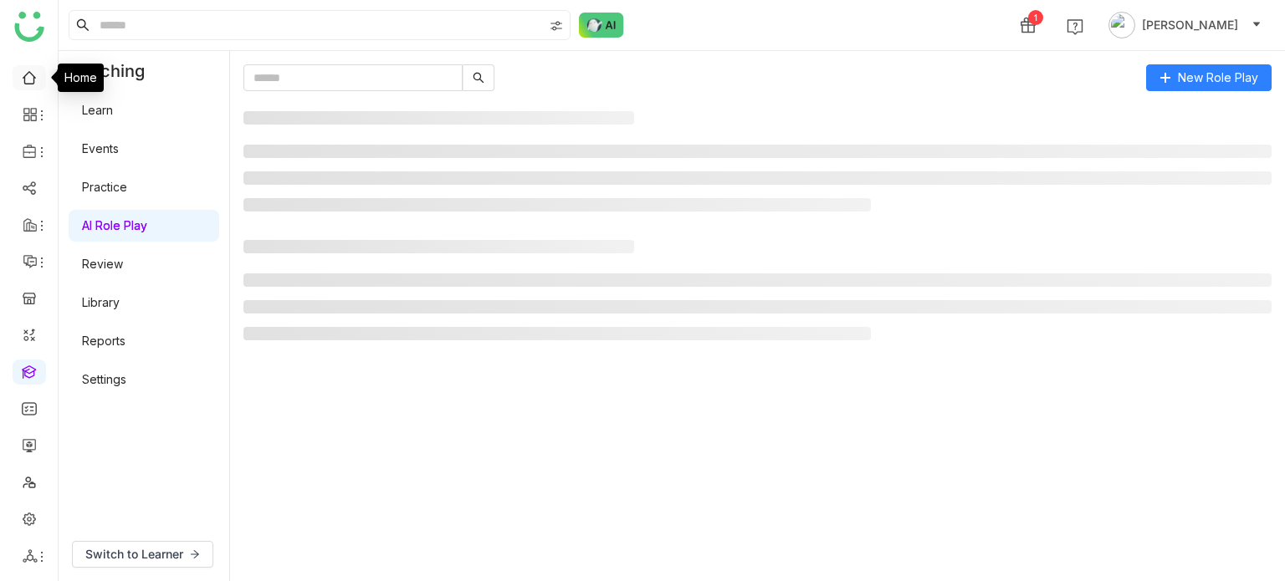
click at [30, 83] on link at bounding box center [29, 76] width 15 height 14
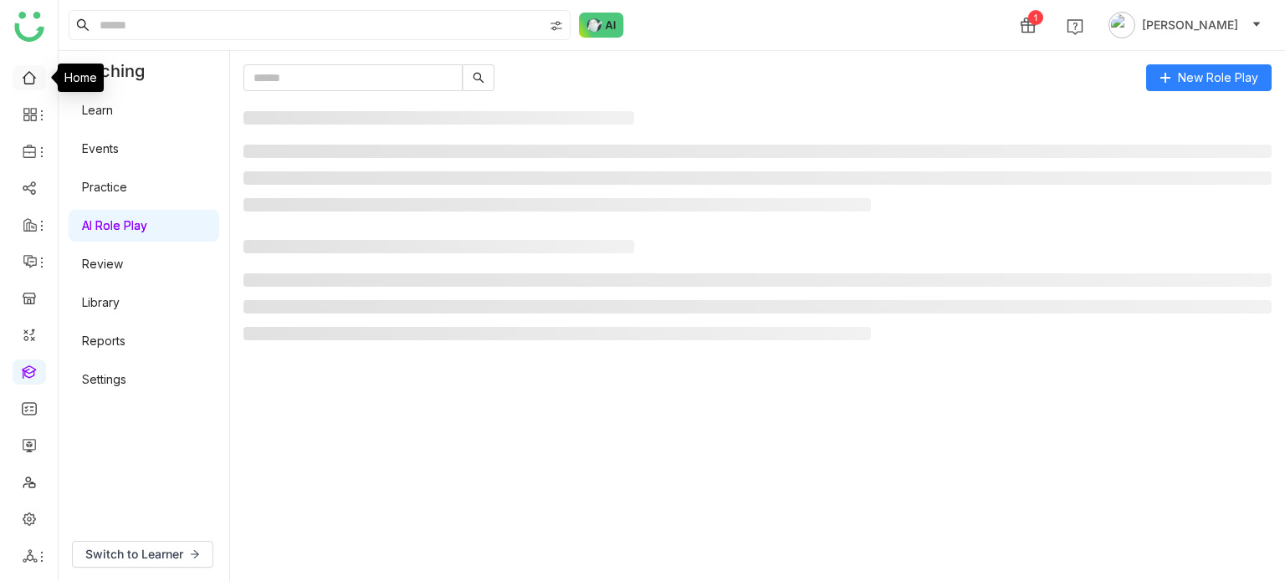
click at [30, 83] on link at bounding box center [29, 76] width 15 height 14
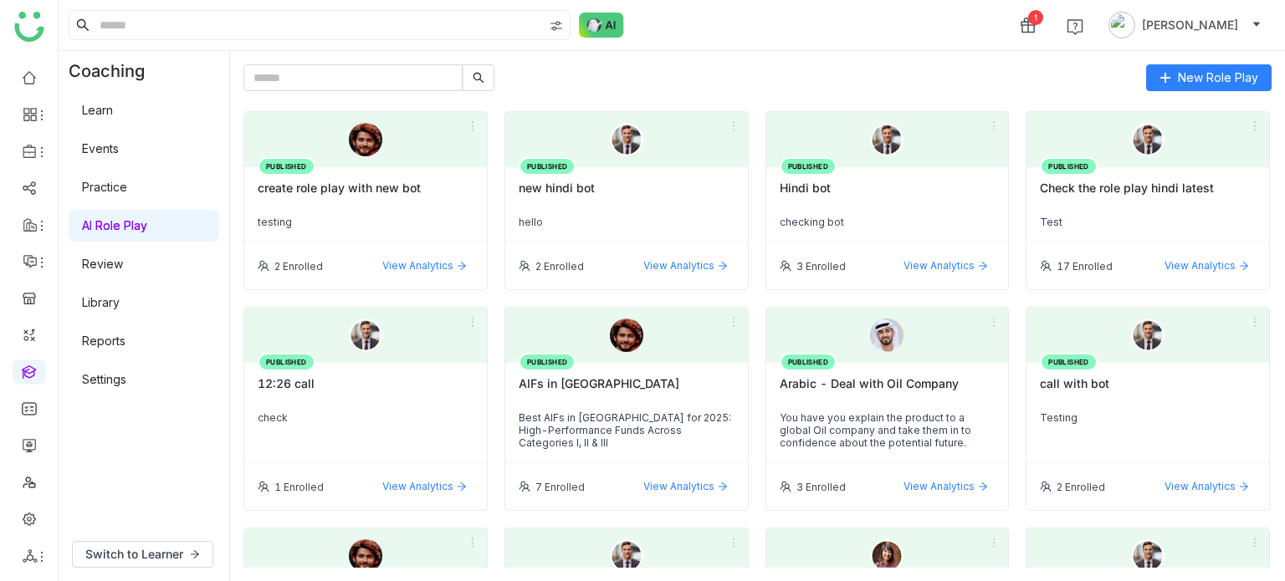
click at [94, 113] on link "Learn" at bounding box center [97, 110] width 31 height 14
click at [97, 180] on link "Practice" at bounding box center [104, 187] width 45 height 14
click at [112, 112] on link "Learn" at bounding box center [97, 110] width 31 height 14
click at [23, 73] on link at bounding box center [29, 76] width 15 height 14
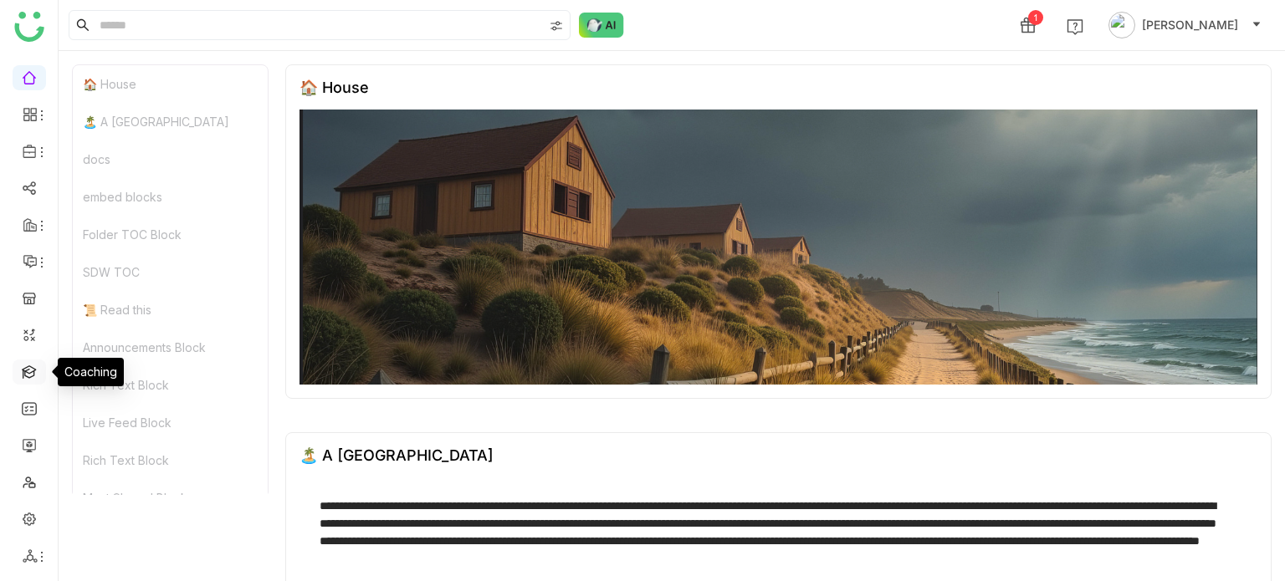
click at [24, 367] on link at bounding box center [29, 371] width 15 height 14
click at [35, 370] on link at bounding box center [29, 371] width 15 height 14
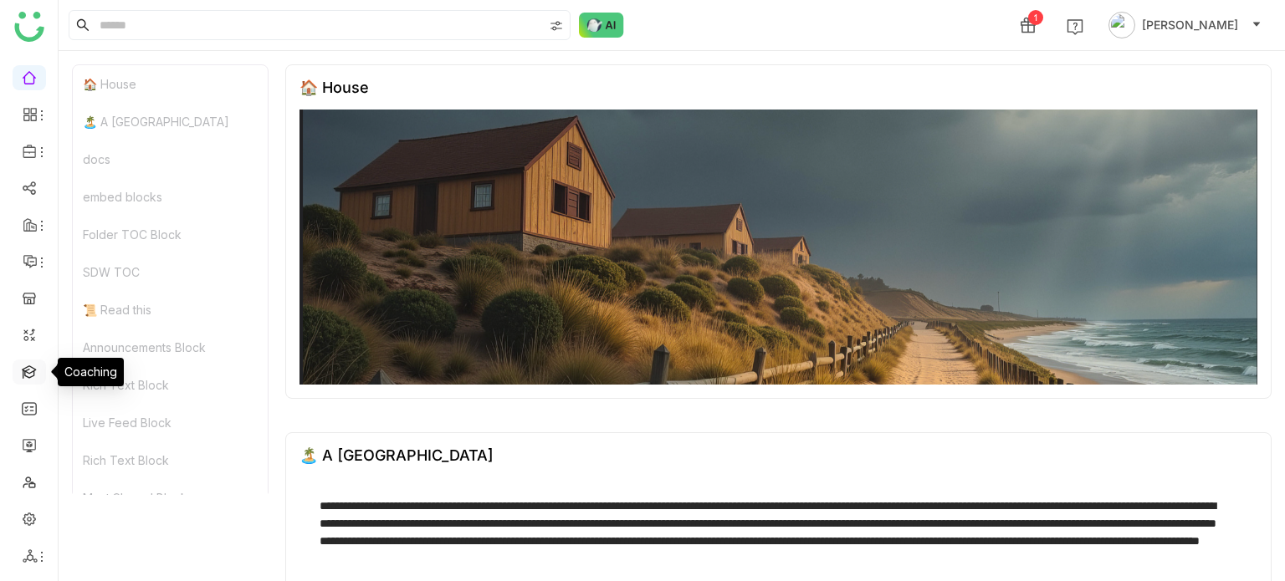
click at [35, 370] on link at bounding box center [29, 371] width 15 height 14
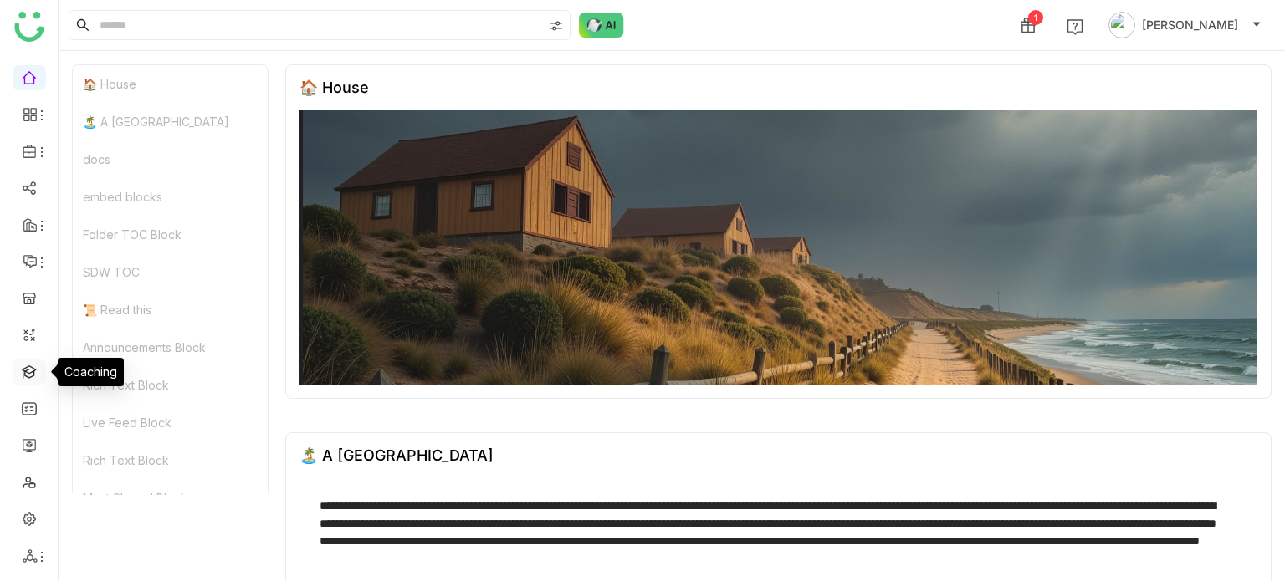
click at [35, 370] on link at bounding box center [29, 371] width 15 height 14
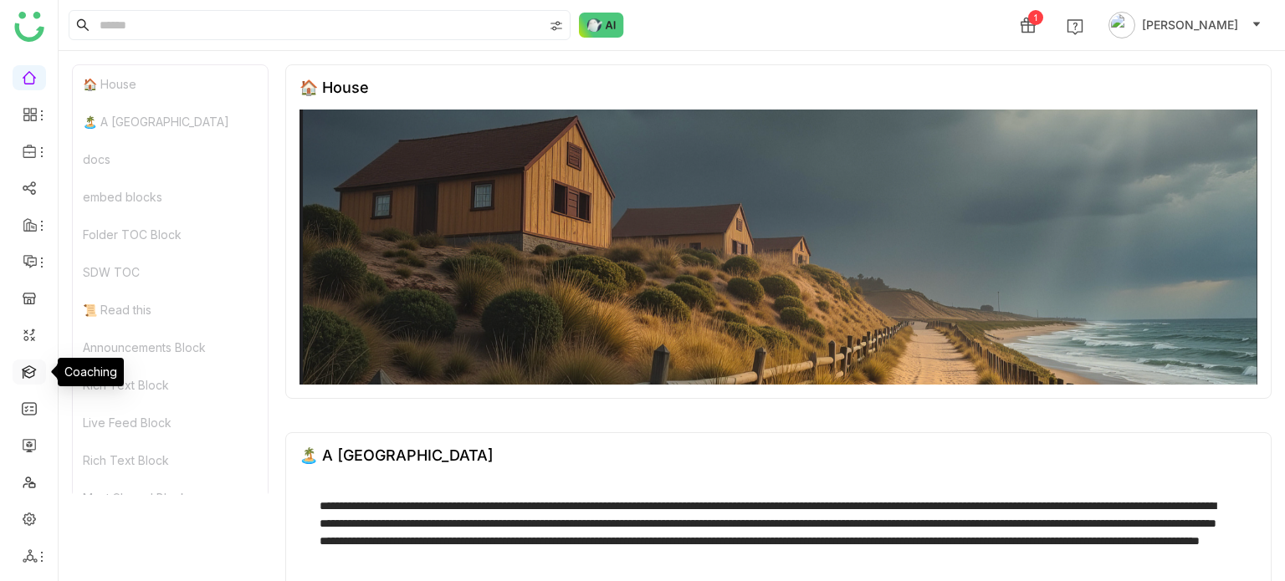
click at [35, 370] on link at bounding box center [29, 371] width 15 height 14
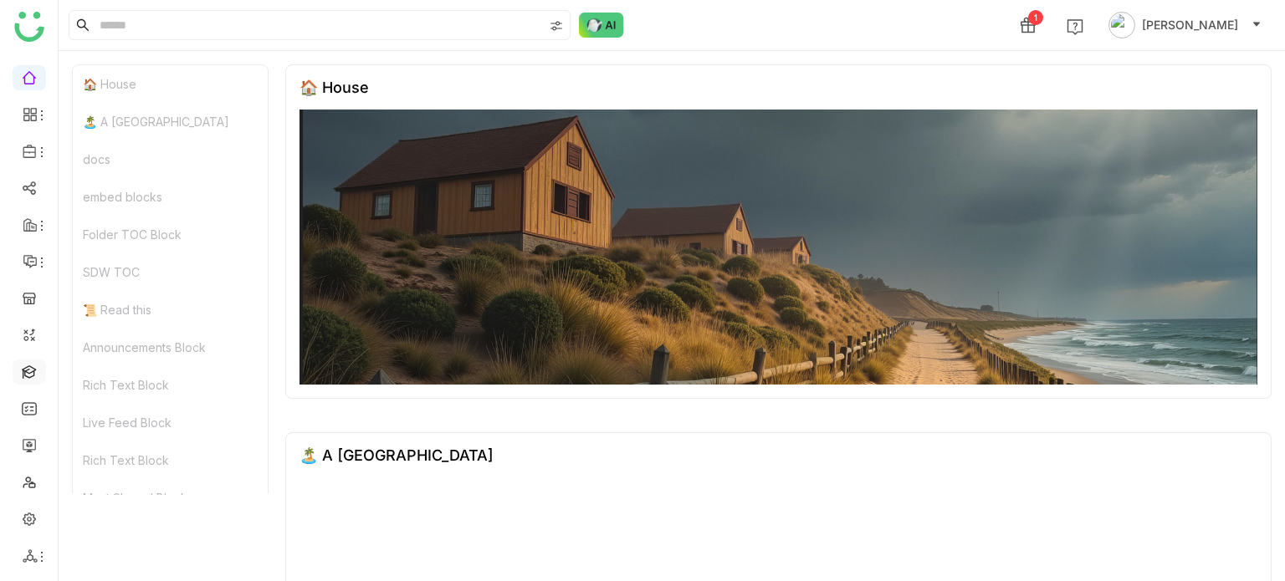
click at [33, 371] on link at bounding box center [29, 371] width 15 height 14
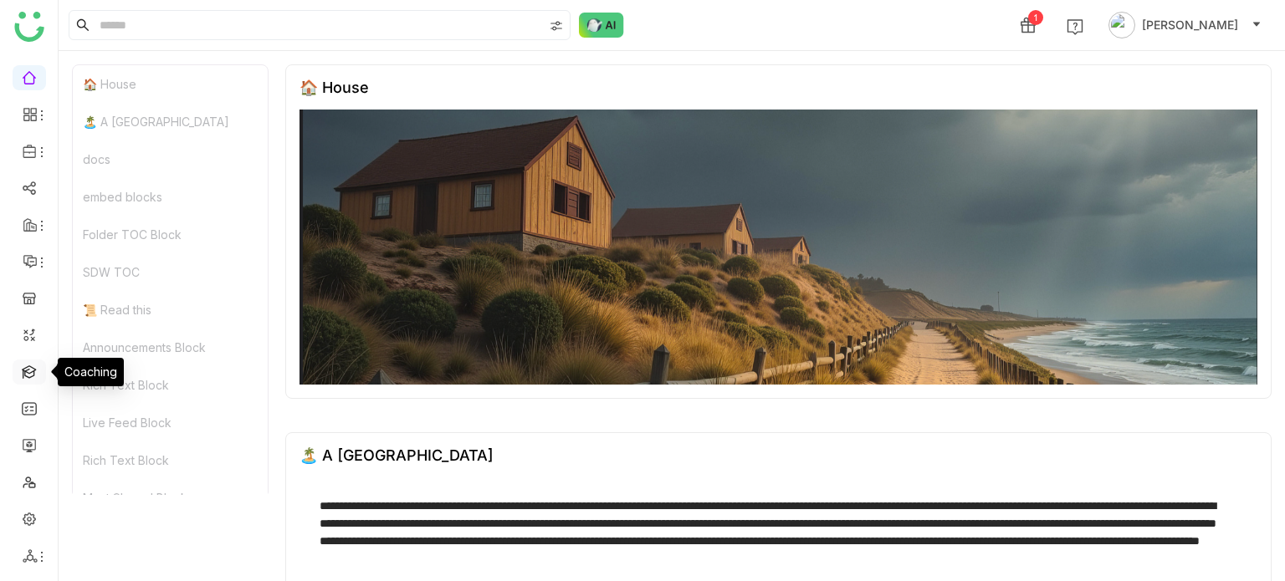
click at [33, 371] on link at bounding box center [29, 371] width 15 height 14
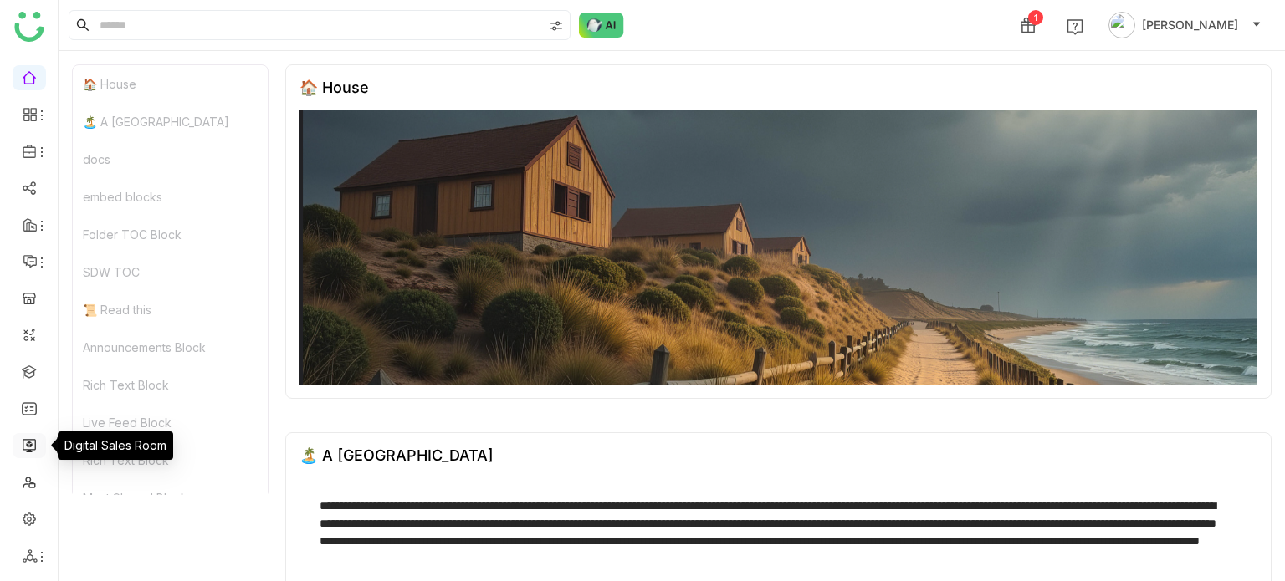
click at [36, 437] on link at bounding box center [29, 444] width 15 height 14
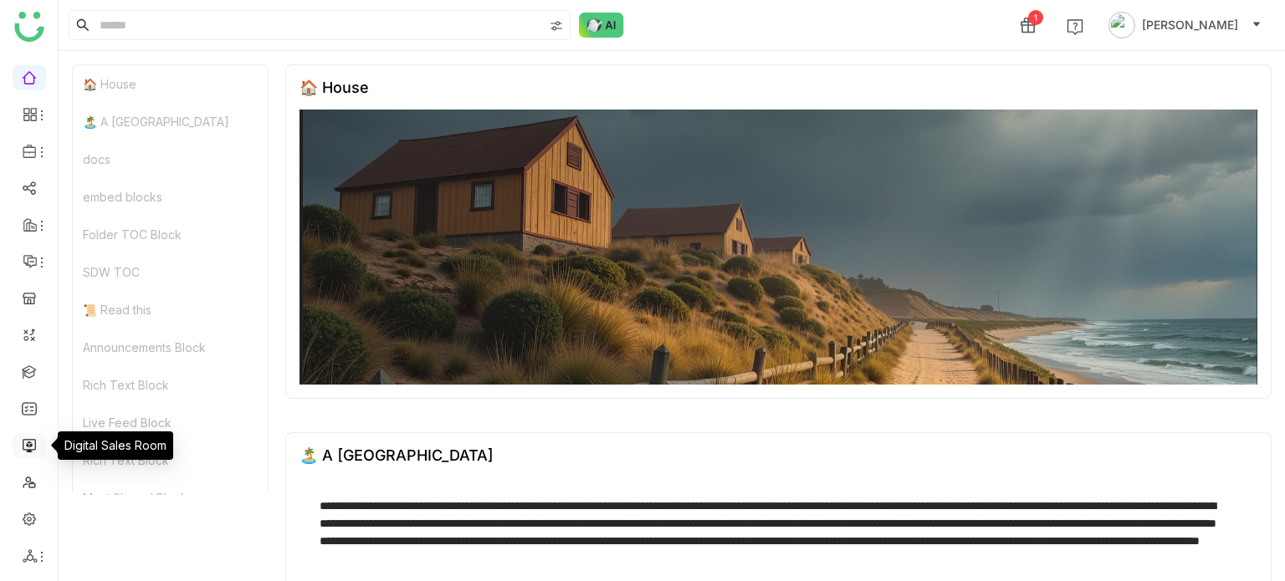
click at [36, 437] on link at bounding box center [29, 444] width 15 height 14
click at [26, 80] on link at bounding box center [29, 76] width 15 height 14
